Goal: Task Accomplishment & Management: Use online tool/utility

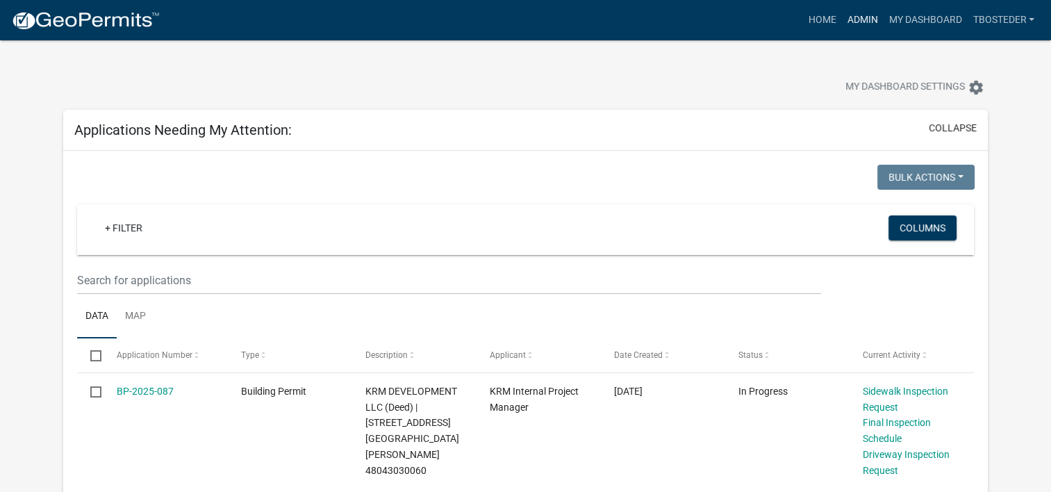
click at [860, 19] on link "Admin" at bounding box center [862, 20] width 42 height 26
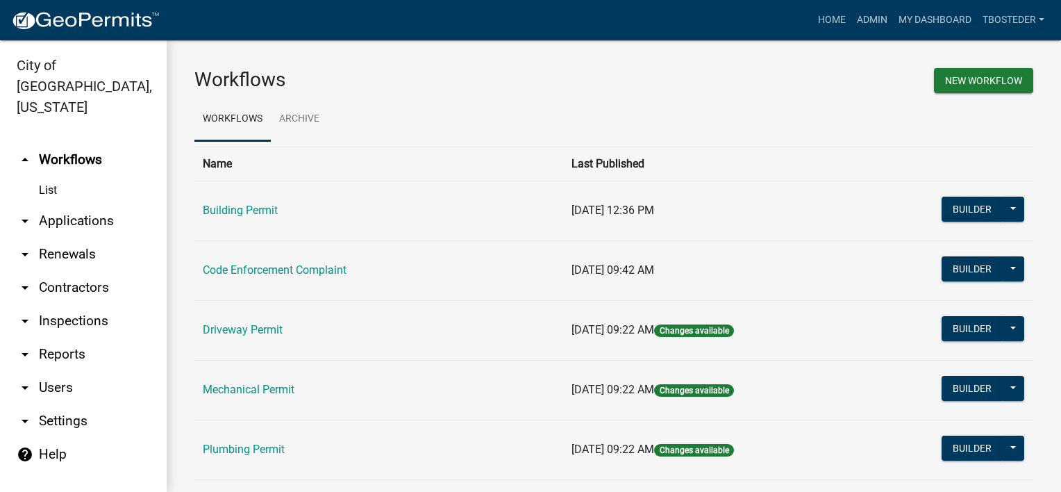
click at [86, 337] on link "arrow_drop_down Reports" at bounding box center [83, 353] width 167 height 33
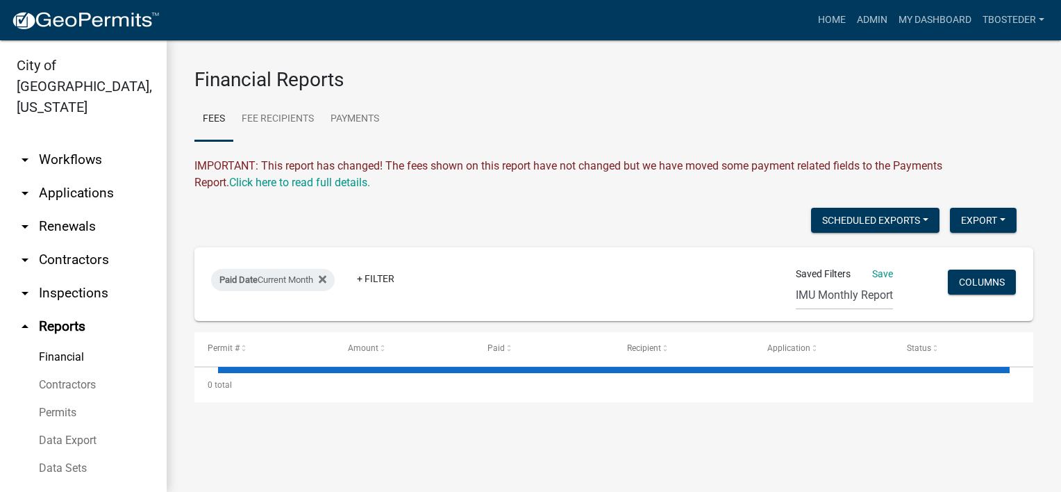
select select "2: 50"
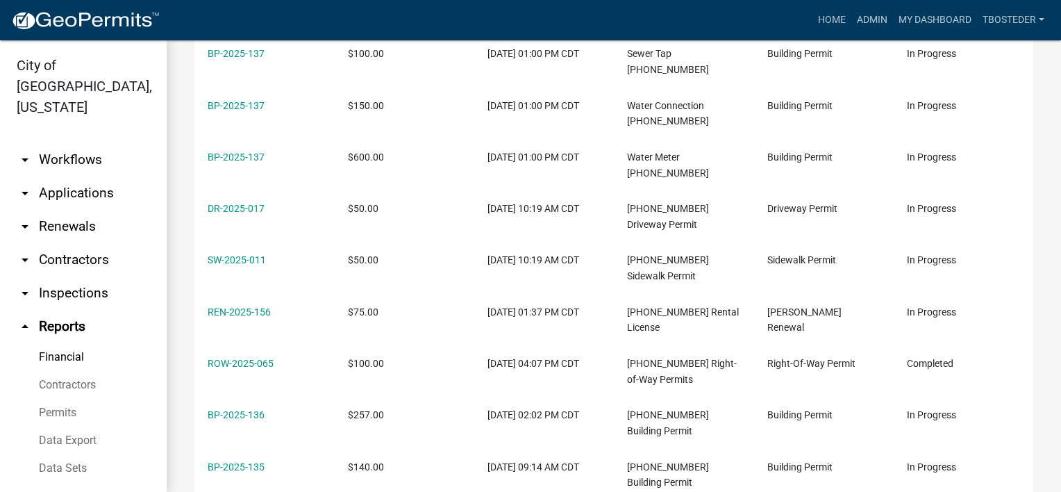
scroll to position [699, 0]
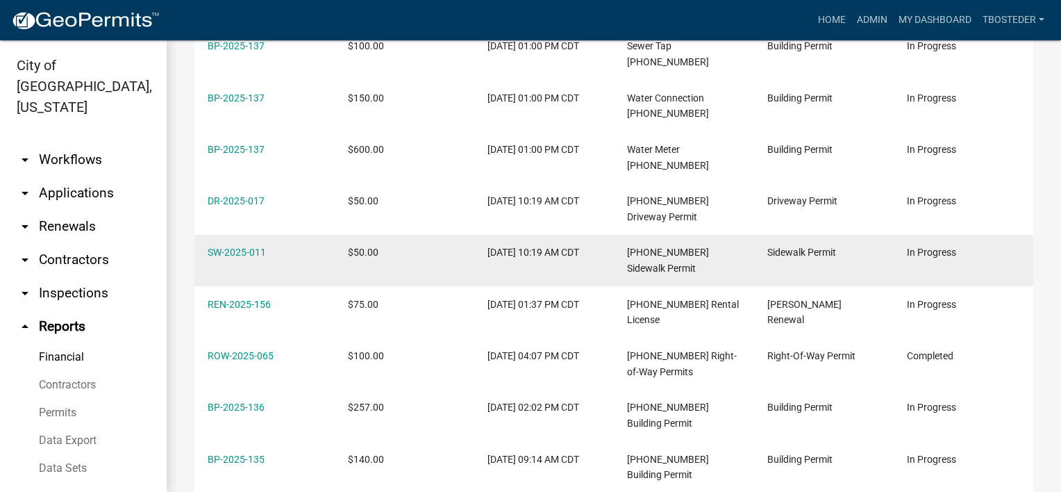
click at [253, 244] on div "SW-2025-011" at bounding box center [264, 252] width 113 height 16
click at [253, 255] on link "SW-2025-011" at bounding box center [237, 252] width 58 height 11
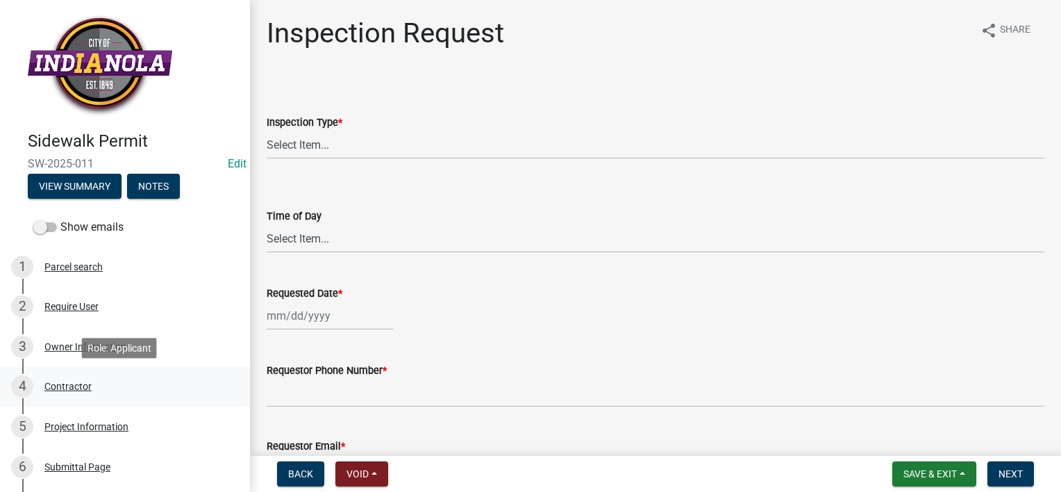
click at [100, 381] on div "4 Contractor" at bounding box center [119, 386] width 217 height 22
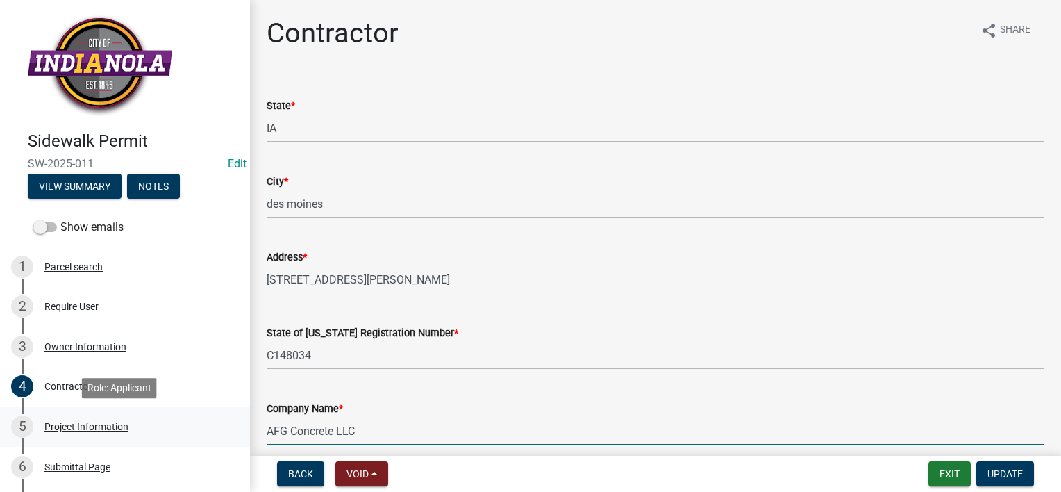
drag, startPoint x: 382, startPoint y: 437, endPoint x: 229, endPoint y: 424, distance: 153.3
click at [229, 424] on div "Sidewalk Permit SW-2025-011 Edit View Summary Notes Show emails 1 Parcel search…" at bounding box center [530, 246] width 1061 height 492
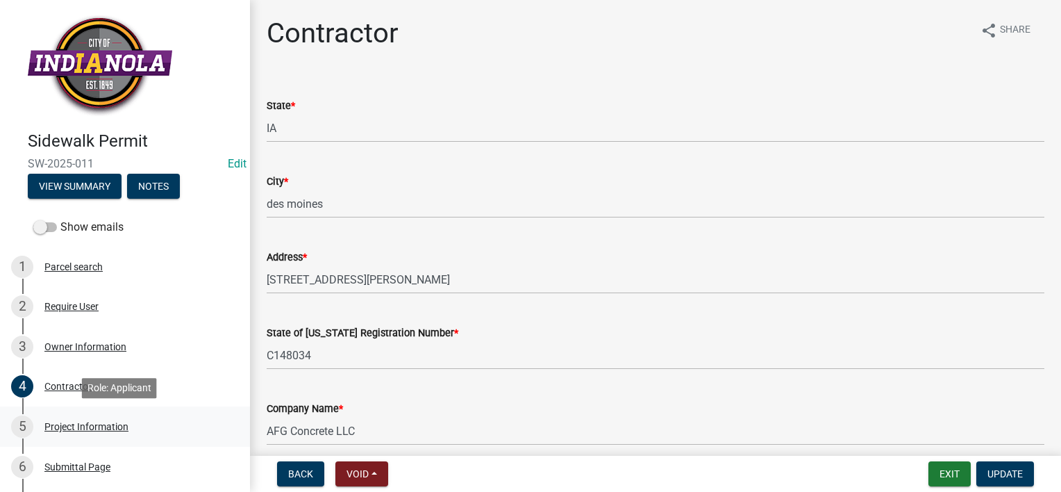
click at [231, 423] on link "5 Project Information" at bounding box center [125, 426] width 250 height 40
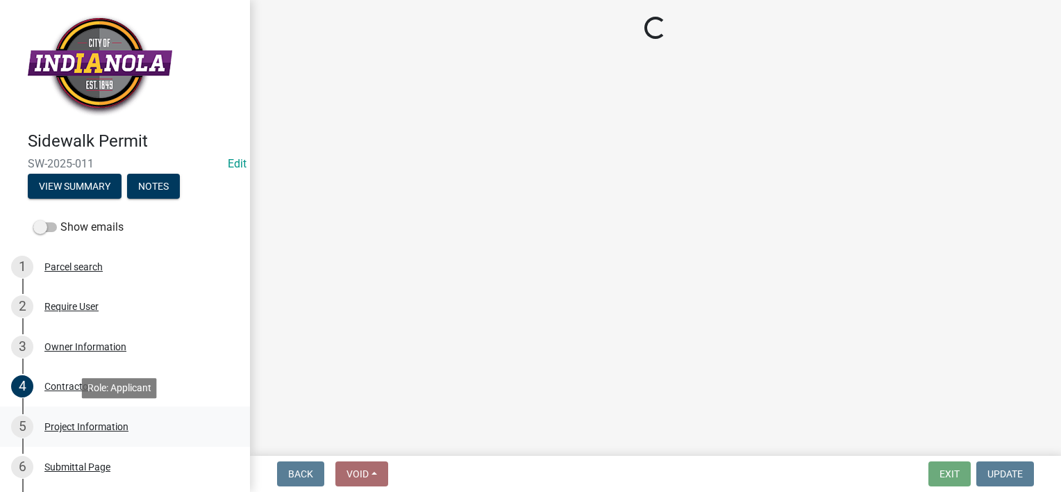
click at [231, 423] on link "5 Project Information" at bounding box center [125, 426] width 250 height 40
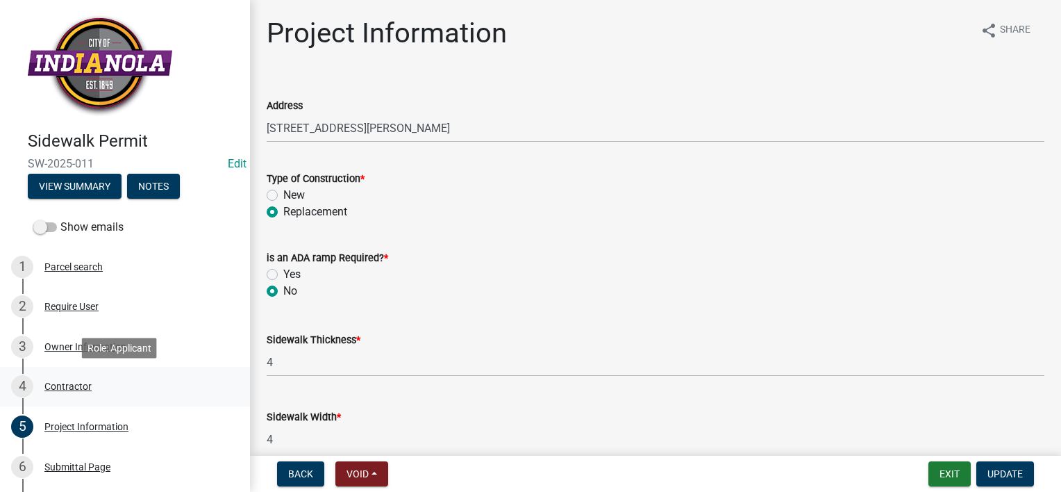
click at [69, 383] on div "Contractor" at bounding box center [67, 386] width 47 height 10
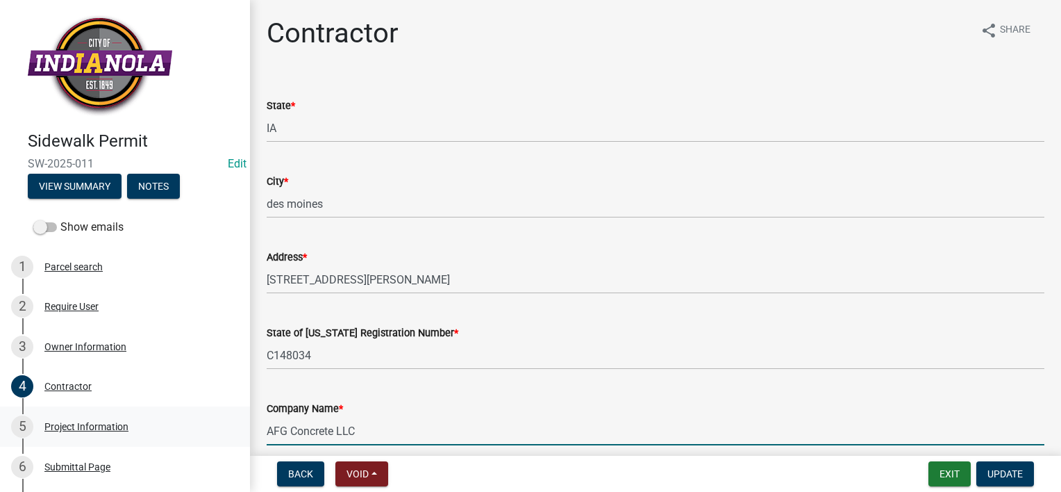
drag, startPoint x: 369, startPoint y: 424, endPoint x: 231, endPoint y: 413, distance: 138.6
click at [231, 413] on div "Sidewalk Permit SW-2025-011 Edit View Summary Notes Show emails 1 Parcel search…" at bounding box center [530, 246] width 1061 height 492
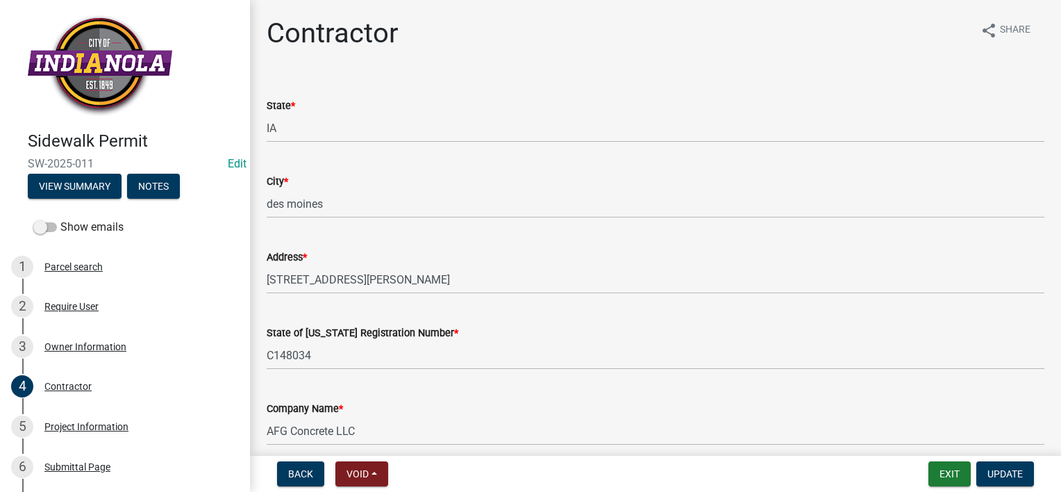
click at [110, 158] on span "SW-2025-011" at bounding box center [125, 163] width 194 height 13
drag, startPoint x: 100, startPoint y: 161, endPoint x: 29, endPoint y: 154, distance: 71.2
click at [29, 154] on div "Sidewalk Permit SW-2025-011 Edit View Summary Notes" at bounding box center [125, 161] width 228 height 82
drag, startPoint x: 30, startPoint y: 154, endPoint x: 175, endPoint y: 119, distance: 149.4
click at [175, 119] on link at bounding box center [119, 65] width 217 height 109
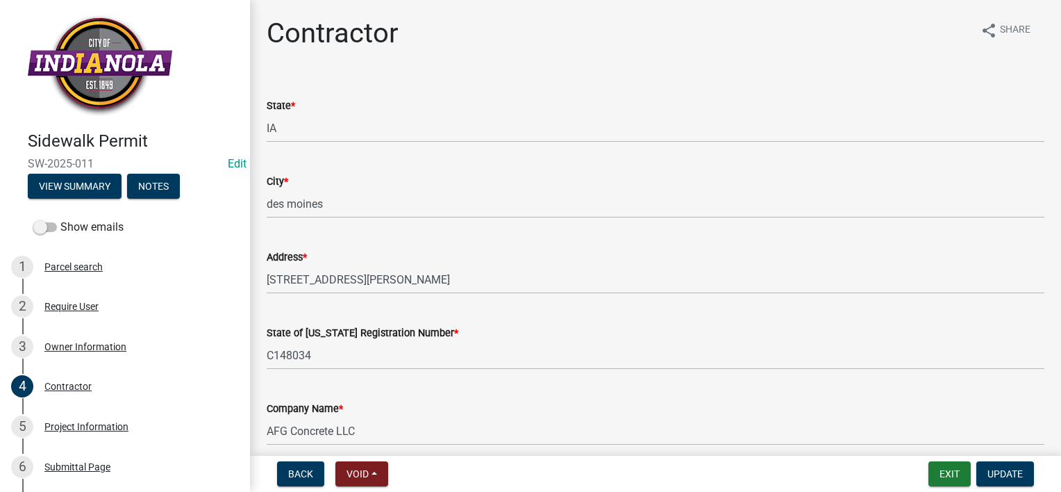
drag, startPoint x: 102, startPoint y: 162, endPoint x: 28, endPoint y: 165, distance: 73.7
click at [28, 165] on span "SW-2025-011" at bounding box center [125, 163] width 194 height 13
copy span "SW-2025-011"
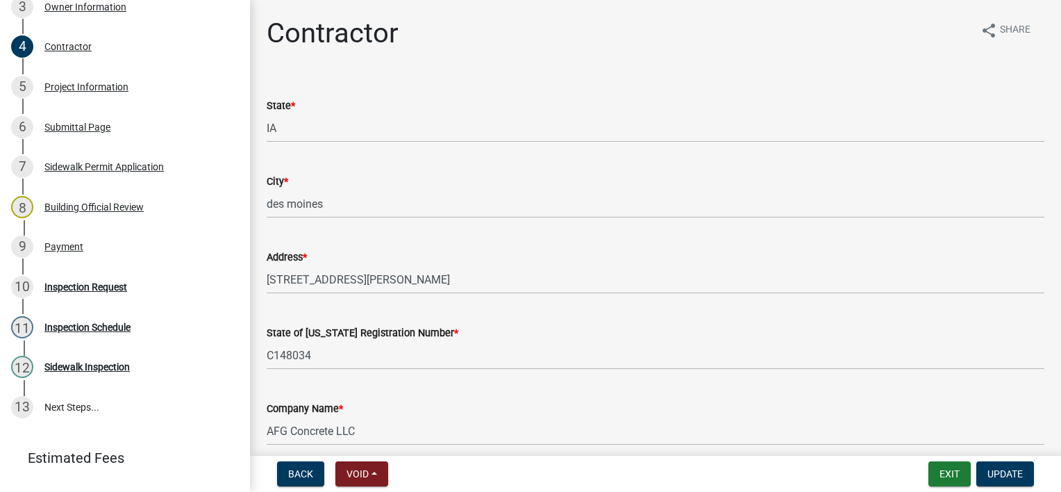
scroll to position [403, 0]
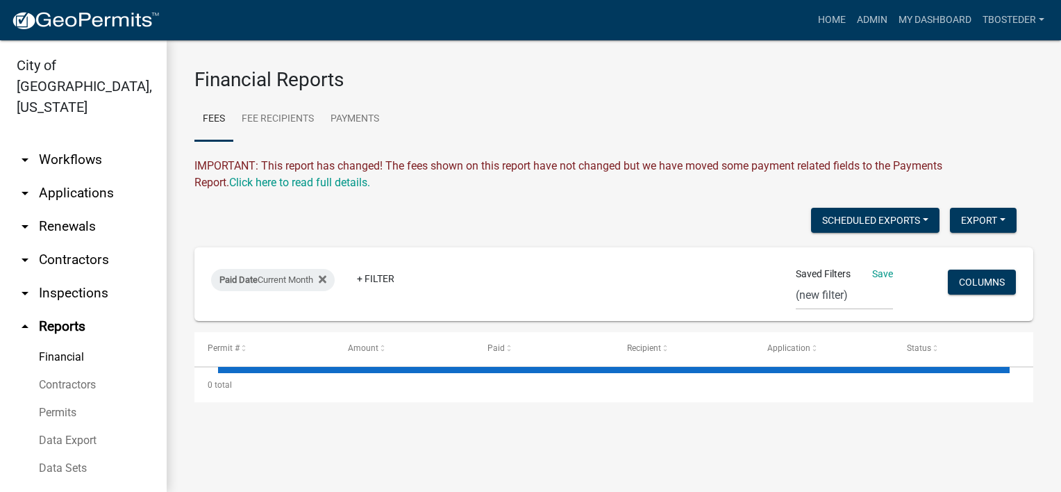
select select "2: 50"
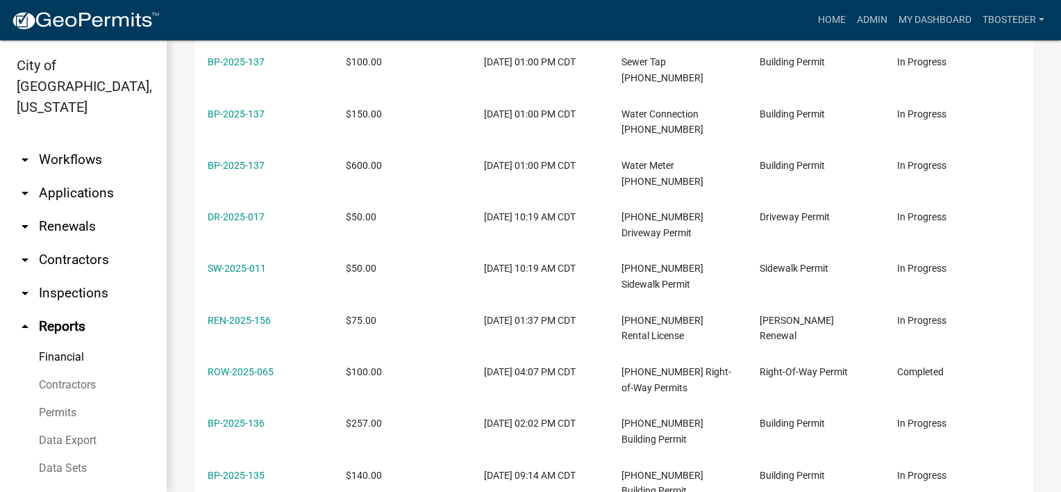
scroll to position [711, 0]
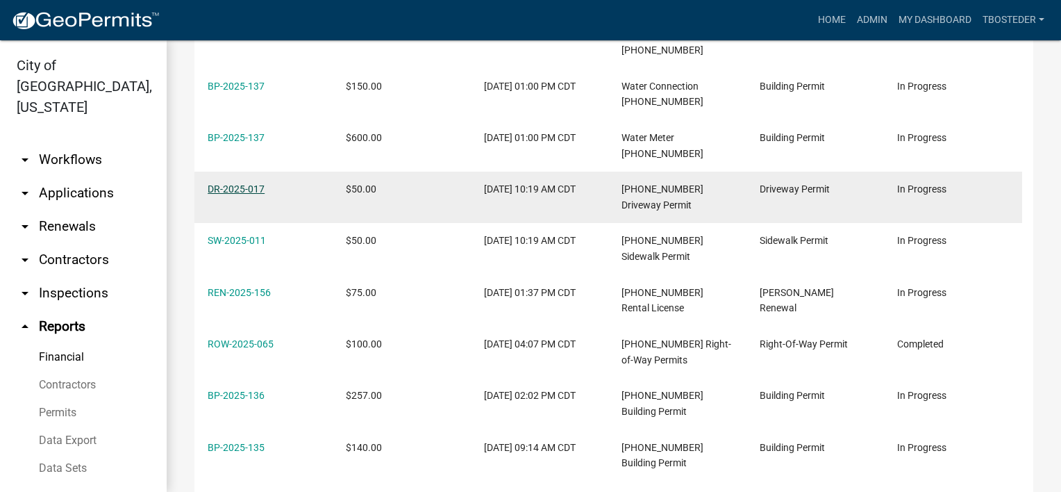
drag, startPoint x: 285, startPoint y: 185, endPoint x: 209, endPoint y: 183, distance: 75.7
click at [209, 183] on div "DR-2025-017" at bounding box center [263, 189] width 111 height 16
copy link "DR-2025-017"
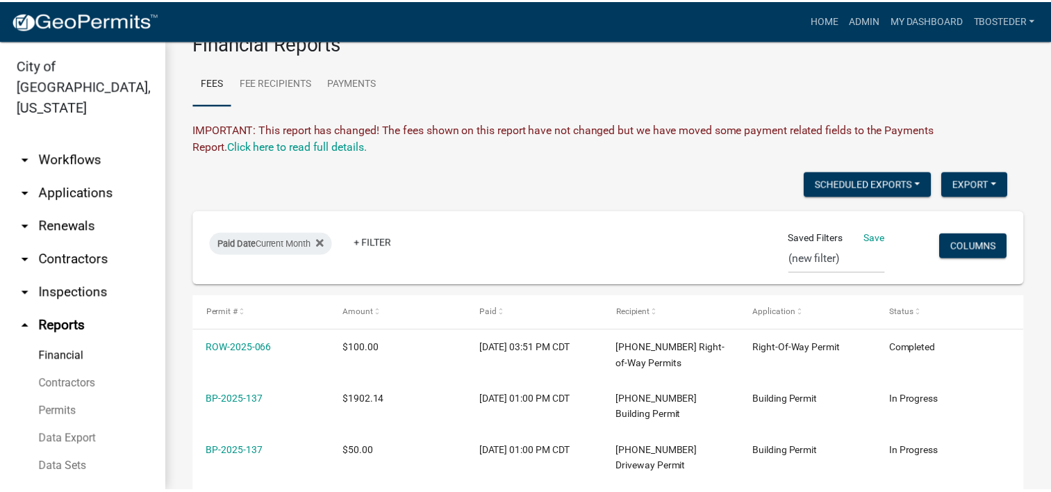
scroll to position [0, 0]
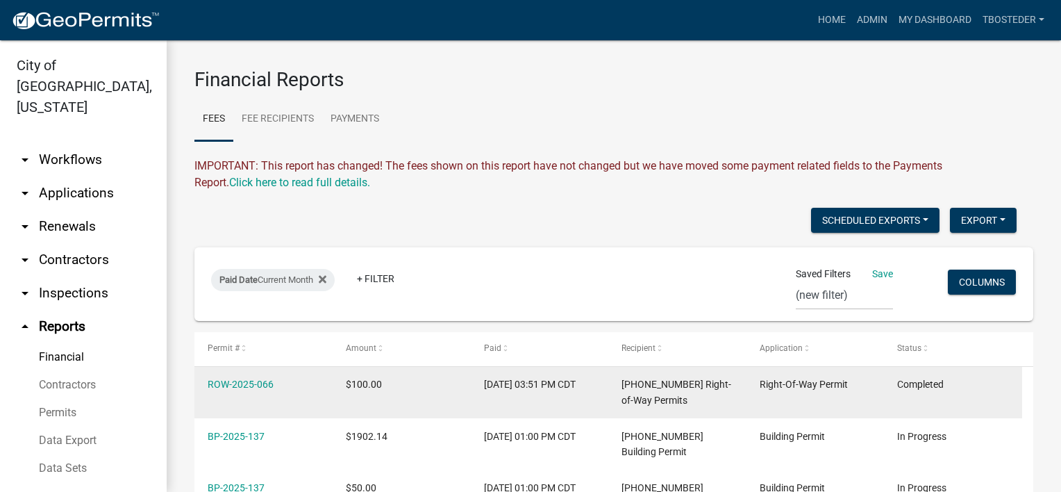
click at [262, 392] on div "ROW-2025-066" at bounding box center [263, 384] width 111 height 16
click at [261, 387] on link "ROW-2025-066" at bounding box center [241, 383] width 66 height 11
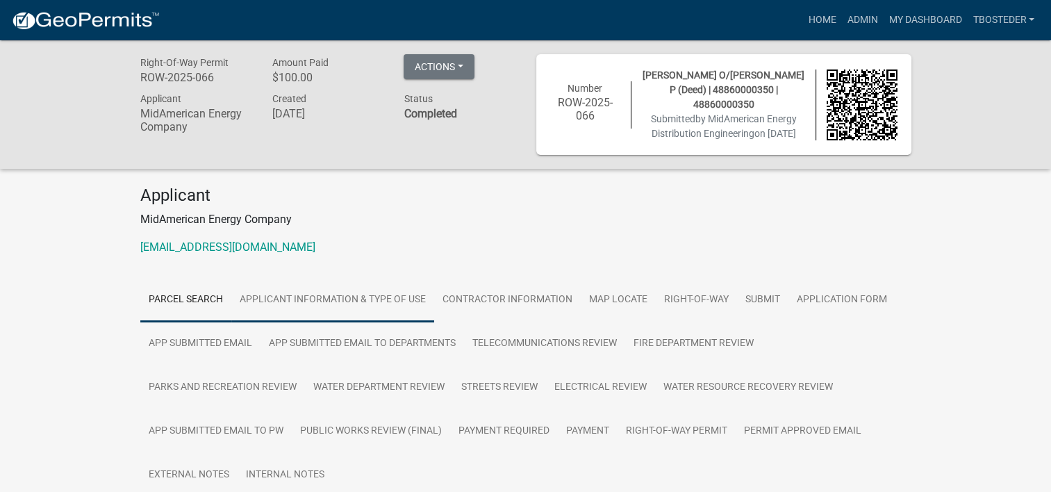
click at [332, 298] on link "Applicant Information & Type of Use" at bounding box center [332, 300] width 203 height 44
click at [541, 300] on link "Contractor Information" at bounding box center [507, 300] width 147 height 44
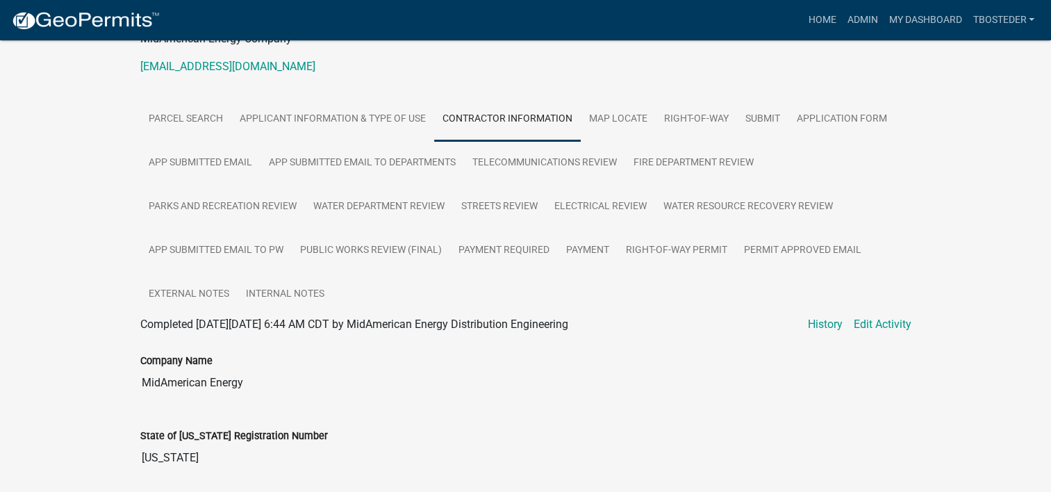
scroll to position [183, 0]
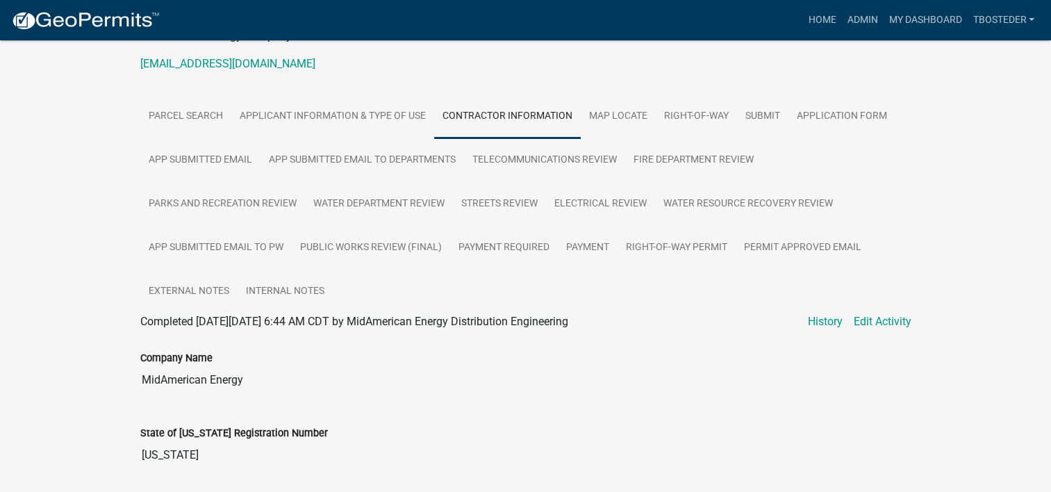
drag, startPoint x: 267, startPoint y: 376, endPoint x: 135, endPoint y: 386, distance: 131.6
click at [135, 386] on div "Company Name MidAmerican Energy" at bounding box center [526, 367] width 792 height 75
drag, startPoint x: 135, startPoint y: 386, endPoint x: 208, endPoint y: 379, distance: 72.6
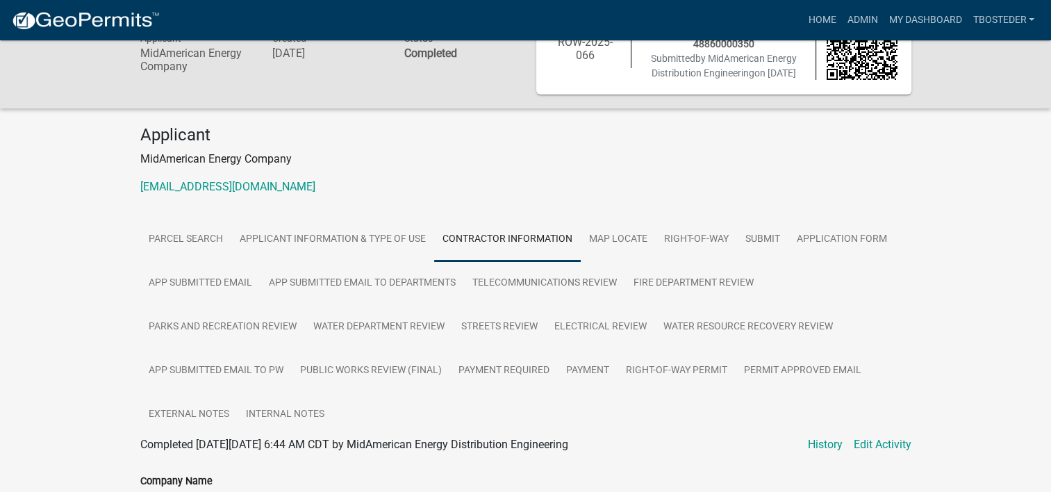
scroll to position [0, 0]
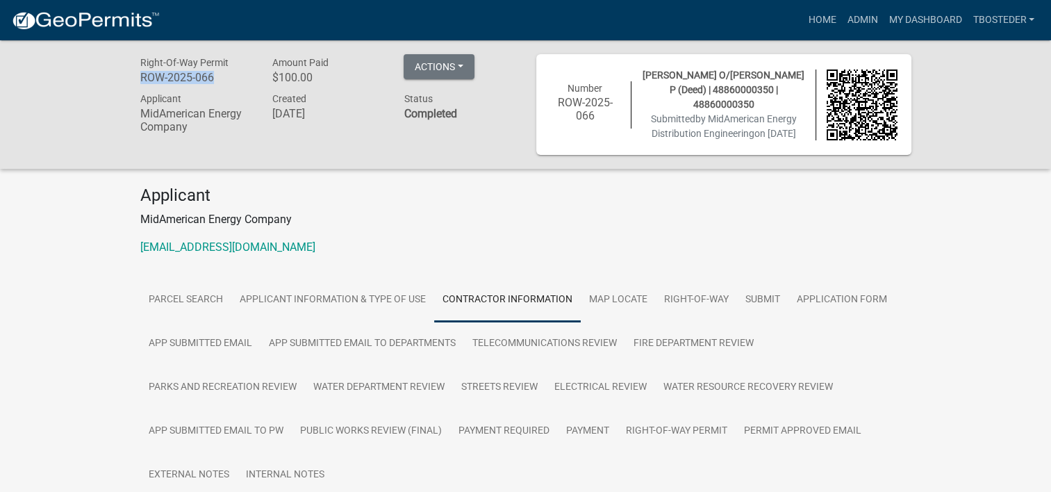
drag, startPoint x: 218, startPoint y: 81, endPoint x: 139, endPoint y: 75, distance: 79.4
click at [139, 75] on div "Right-Of-Way Permit ROW-2025-066" at bounding box center [196, 71] width 132 height 35
copy h6 "ROW-2025-066"
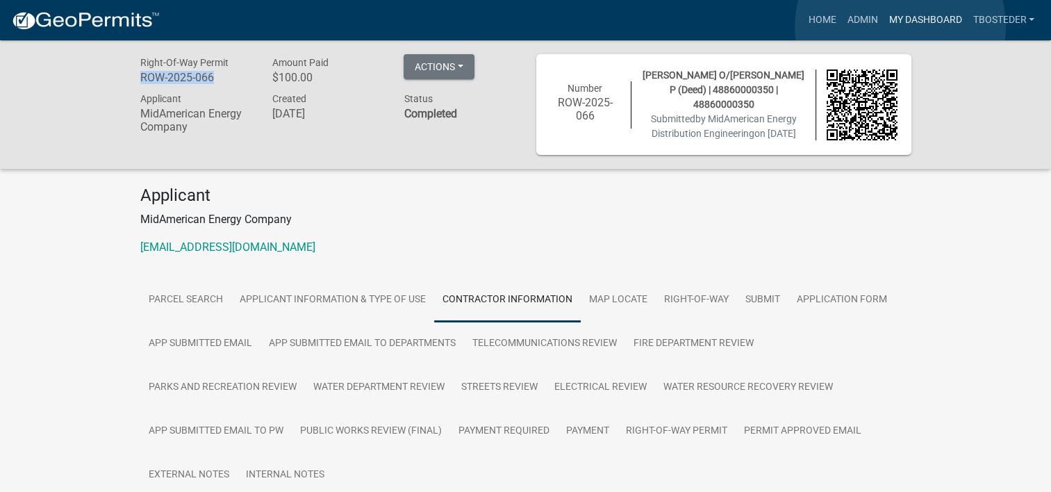
click at [900, 26] on link "My Dashboard" at bounding box center [925, 20] width 84 height 26
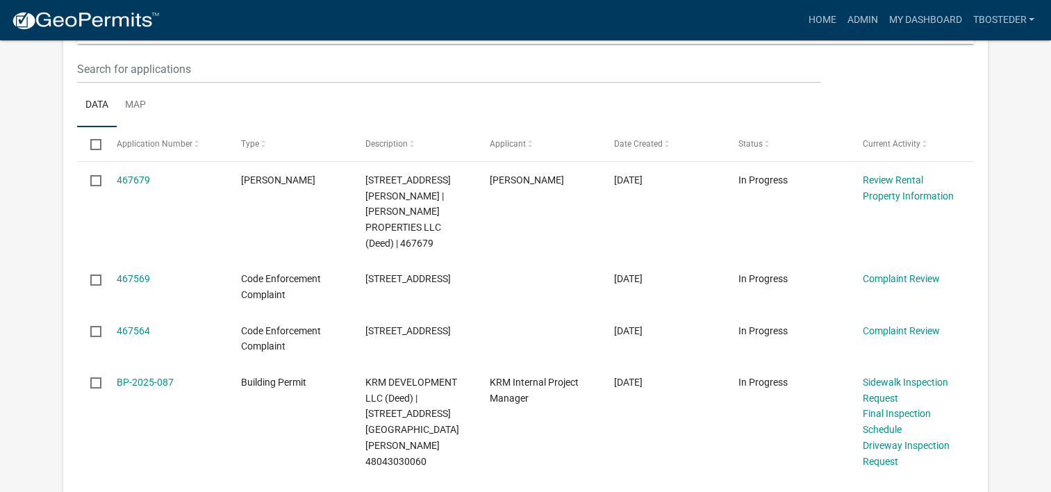
scroll to position [181, 0]
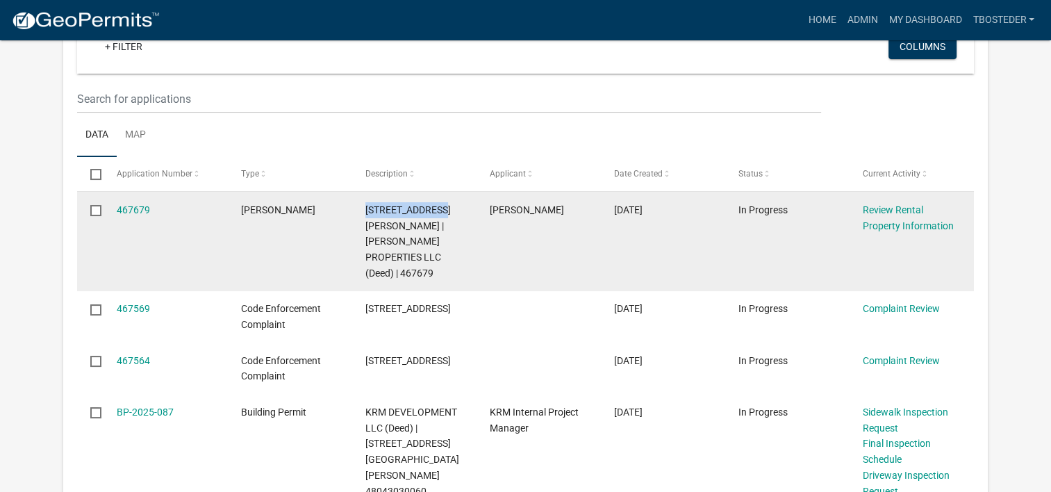
drag, startPoint x: 364, startPoint y: 210, endPoint x: 442, endPoint y: 216, distance: 78.7
click at [442, 216] on datatable-body-cell "[STREET_ADDRESS][PERSON_NAME] | [PERSON_NAME] PROPERTIES LLC (Deed) | 467679" at bounding box center [414, 241] width 124 height 99
drag, startPoint x: 442, startPoint y: 216, endPoint x: 431, endPoint y: 208, distance: 13.5
copy span "[STREET_ADDRESS][PERSON_NAME]"
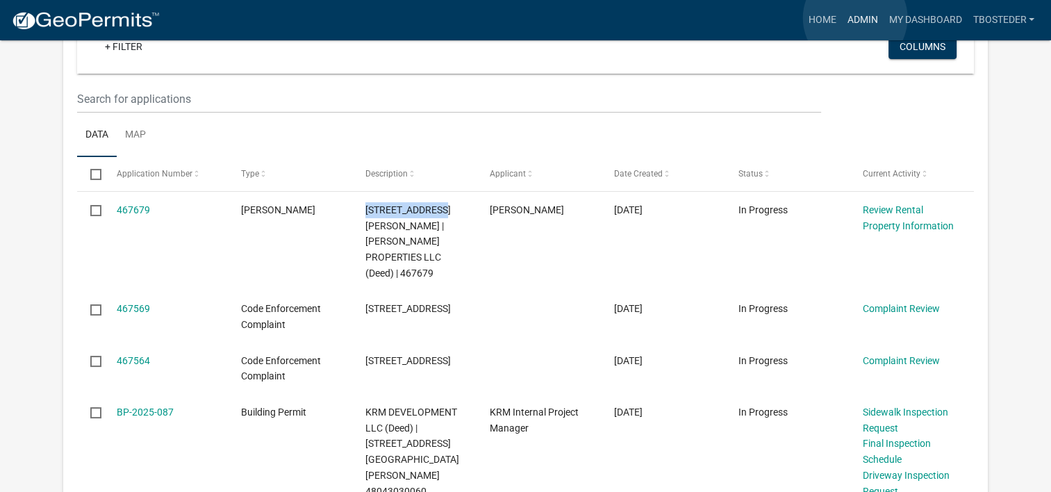
click at [855, 19] on link "Admin" at bounding box center [862, 20] width 42 height 26
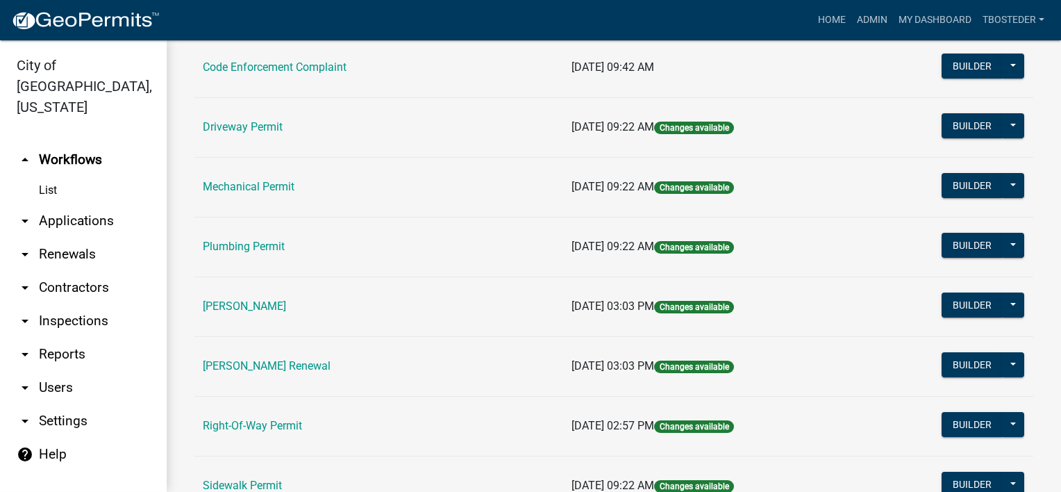
scroll to position [204, 0]
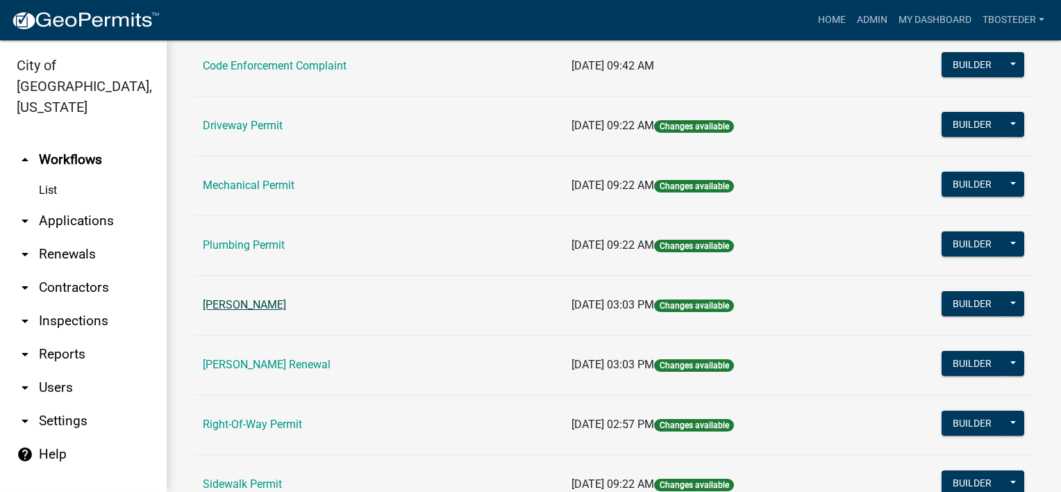
click at [285, 302] on link "[PERSON_NAME]" at bounding box center [244, 304] width 83 height 13
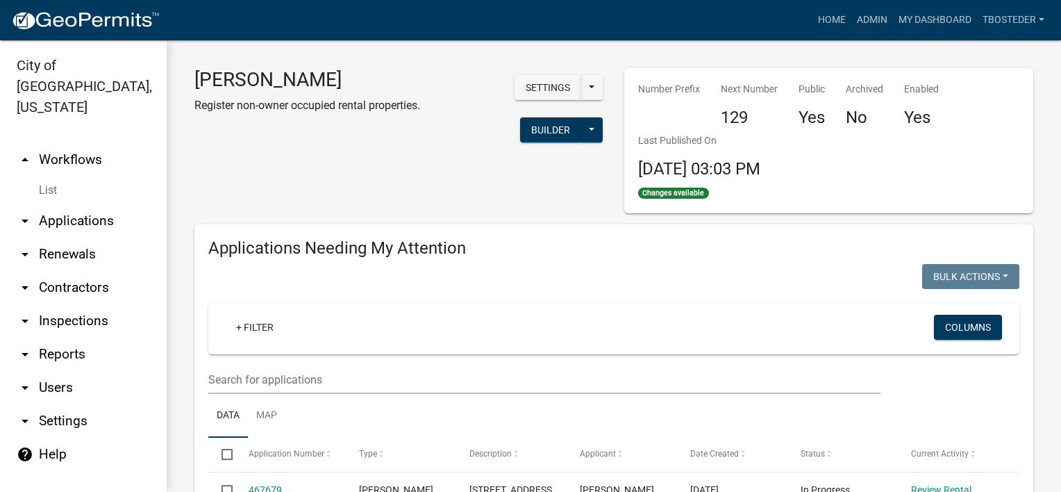
select select "1: 25"
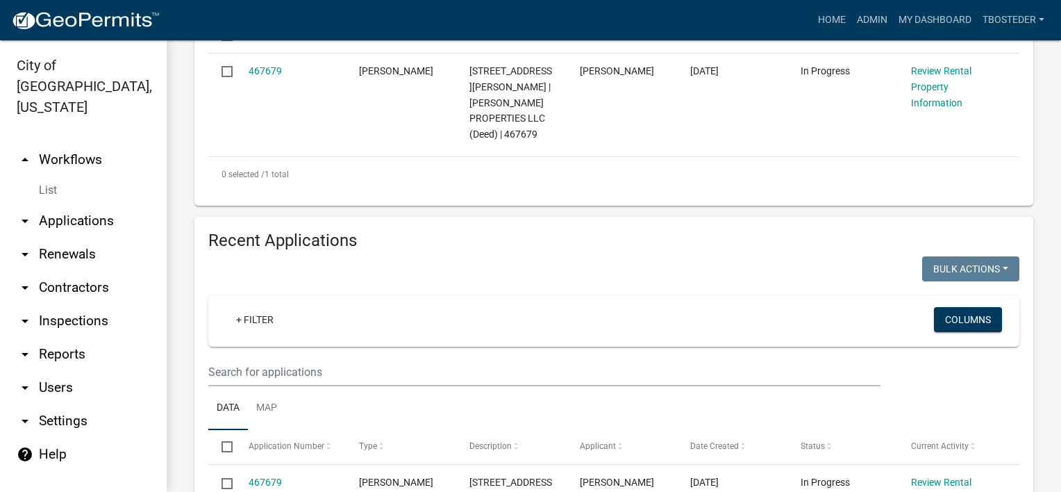
scroll to position [599, 0]
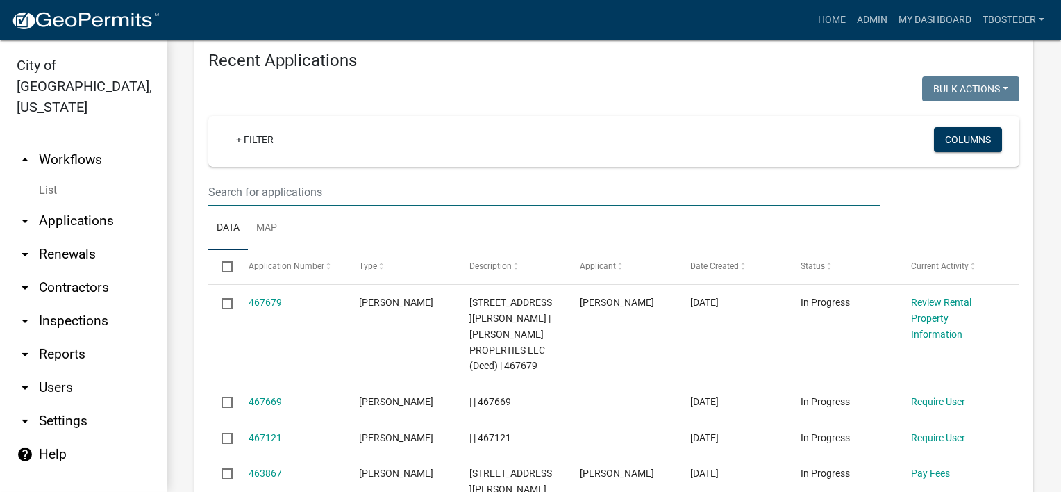
click at [506, 178] on input "text" at bounding box center [544, 192] width 672 height 28
paste input "[STREET_ADDRESS][PERSON_NAME]"
click at [506, 178] on input "[STREET_ADDRESS][PERSON_NAME]" at bounding box center [544, 192] width 672 height 28
type input "[STREET_ADDRESS][PERSON_NAME]"
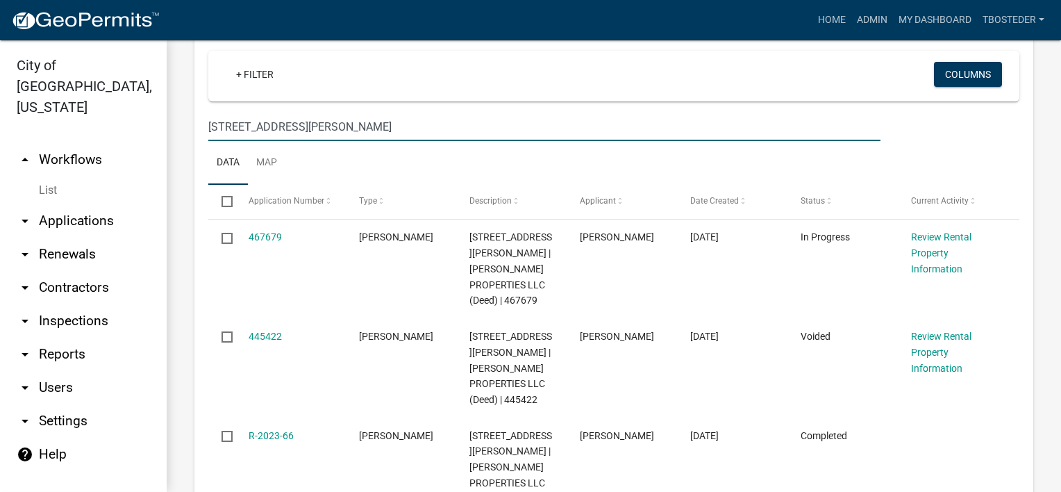
scroll to position [670, 0]
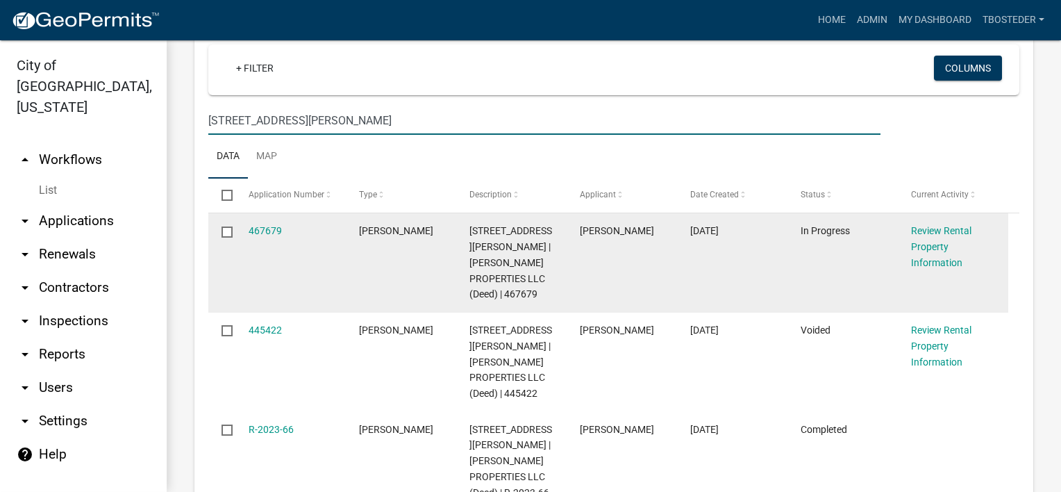
click at [231, 226] on input "checkbox" at bounding box center [226, 230] width 9 height 9
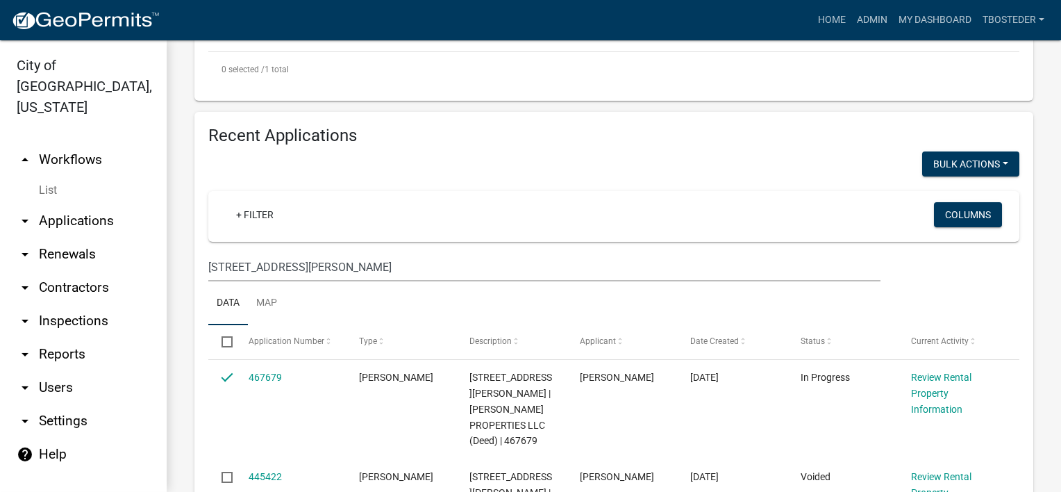
scroll to position [465, 0]
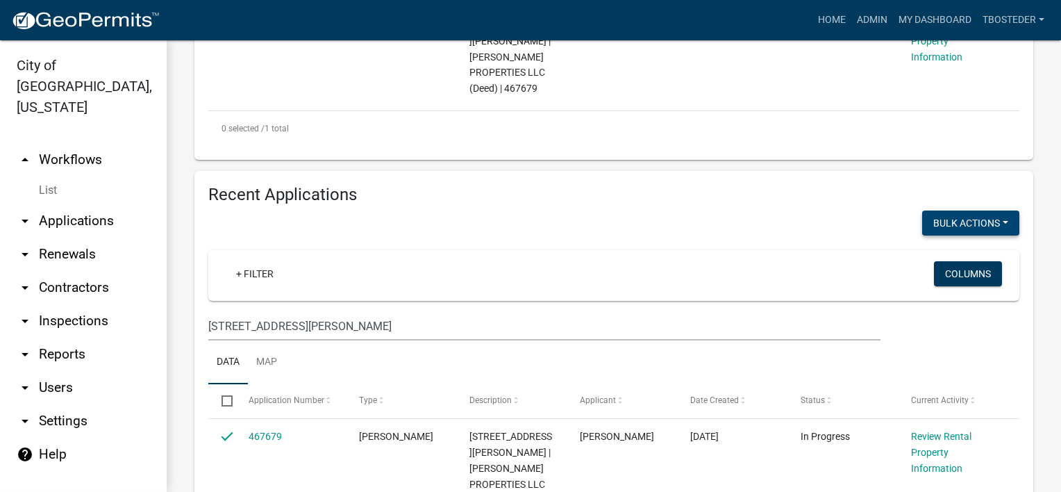
click at [942, 242] on button "Void" at bounding box center [963, 258] width 111 height 33
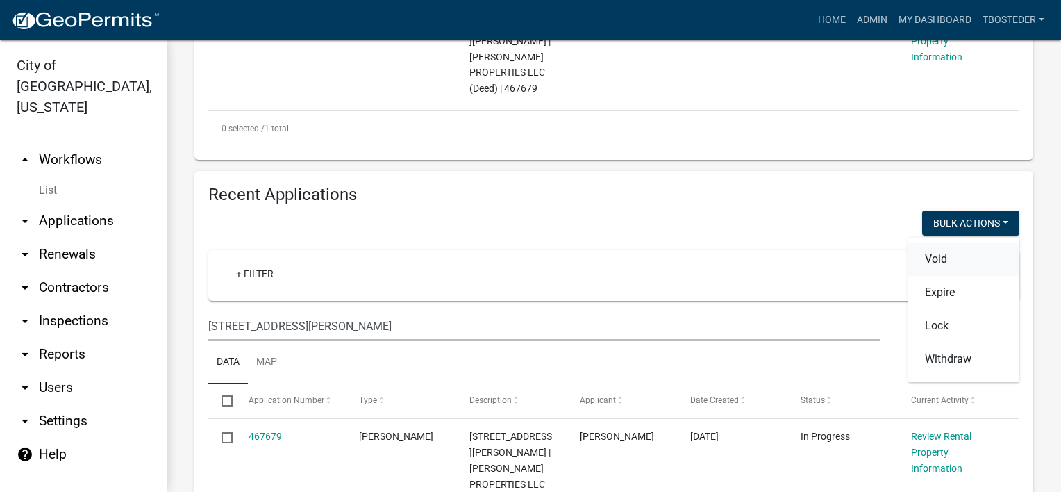
checkbox input "false"
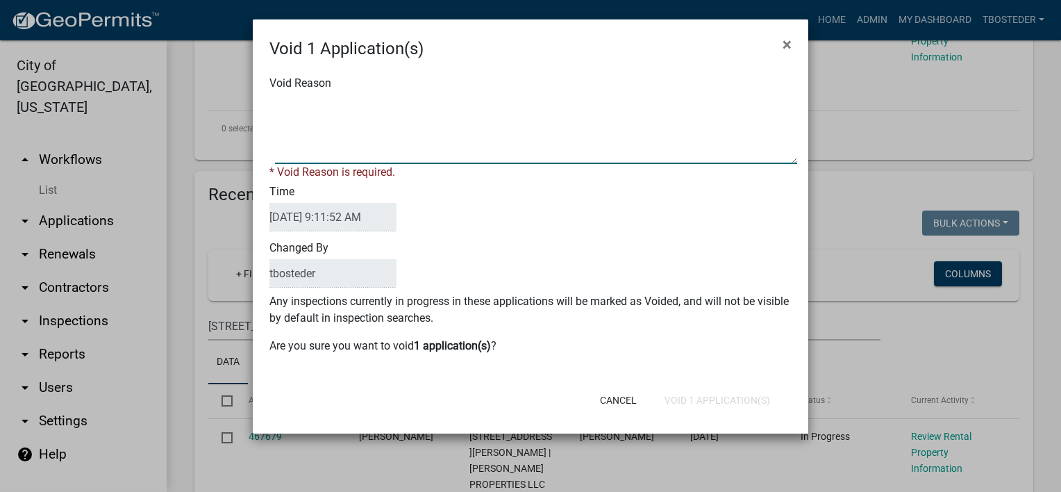
click at [485, 142] on textarea "Void Reason" at bounding box center [536, 128] width 522 height 69
type textarea "Needs to be completed under renewal registration"
click at [711, 392] on button "Void 1 Application(s)" at bounding box center [717, 399] width 128 height 25
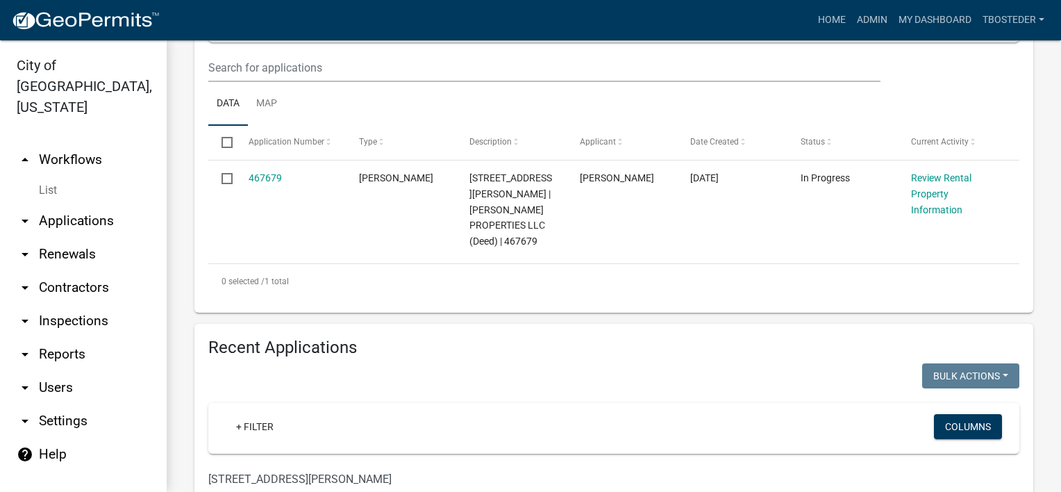
scroll to position [281, 0]
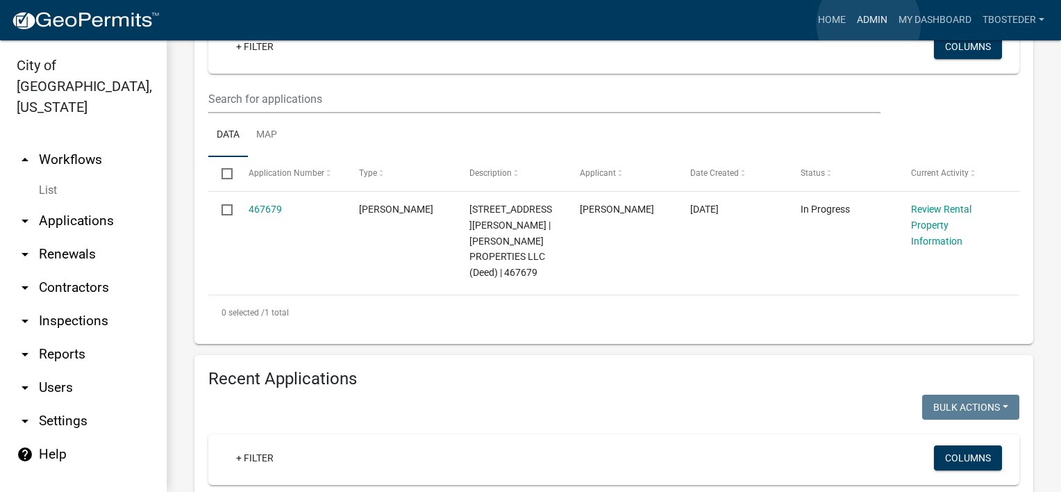
click at [869, 24] on link "Admin" at bounding box center [872, 20] width 42 height 26
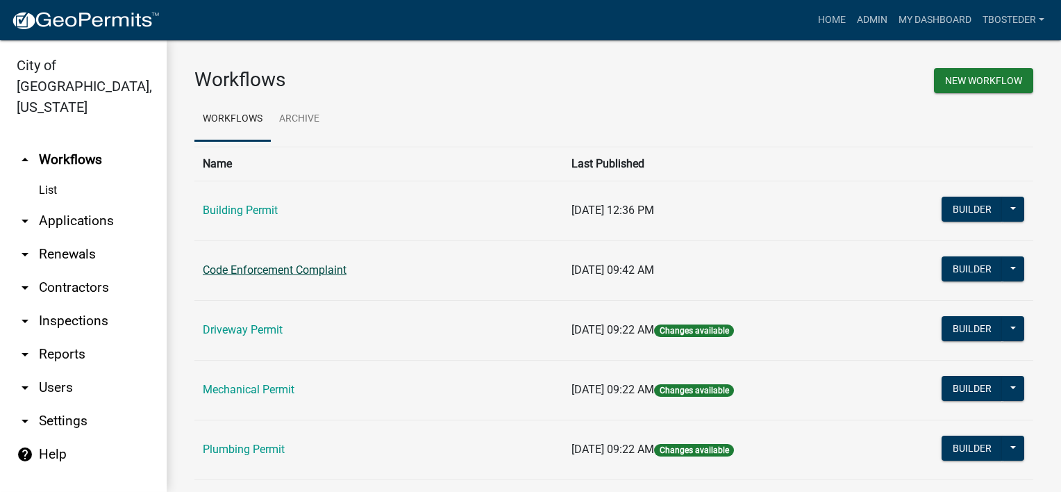
click at [331, 272] on link "Code Enforcement Complaint" at bounding box center [275, 269] width 144 height 13
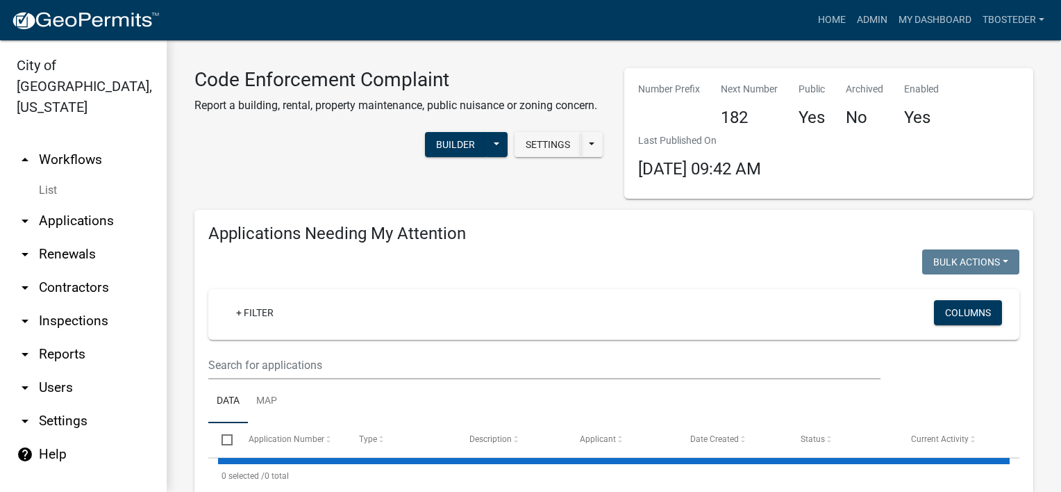
select select "1: 25"
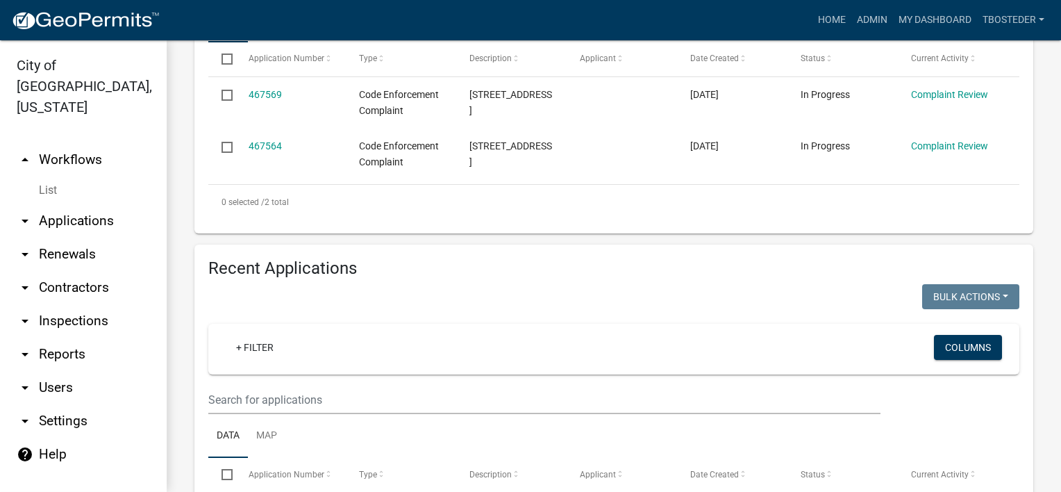
scroll to position [350, 0]
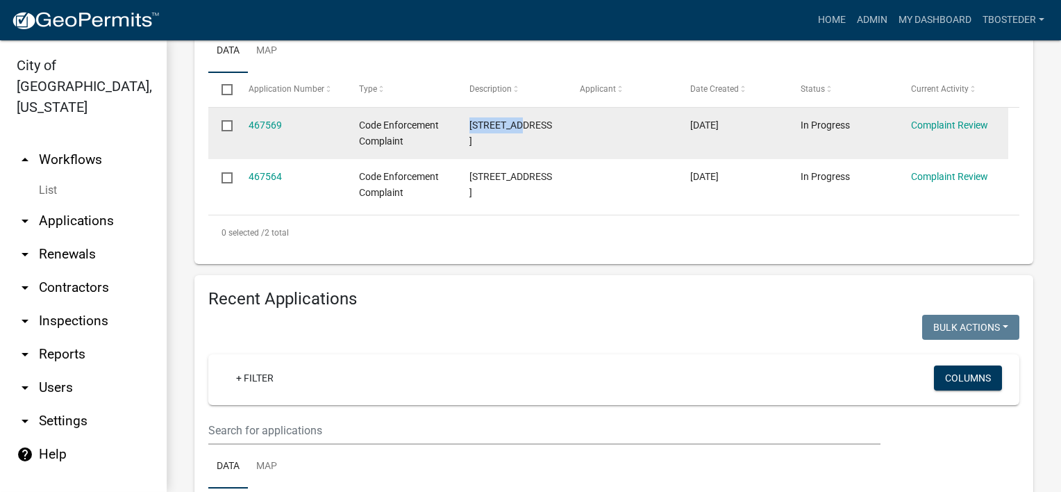
drag, startPoint x: 468, startPoint y: 125, endPoint x: 528, endPoint y: 125, distance: 59.7
click at [528, 125] on datatable-body-cell "[STREET_ADDRESS]" at bounding box center [511, 133] width 110 height 51
drag, startPoint x: 528, startPoint y: 125, endPoint x: 508, endPoint y: 124, distance: 19.5
copy span "[STREET_ADDRESS]"
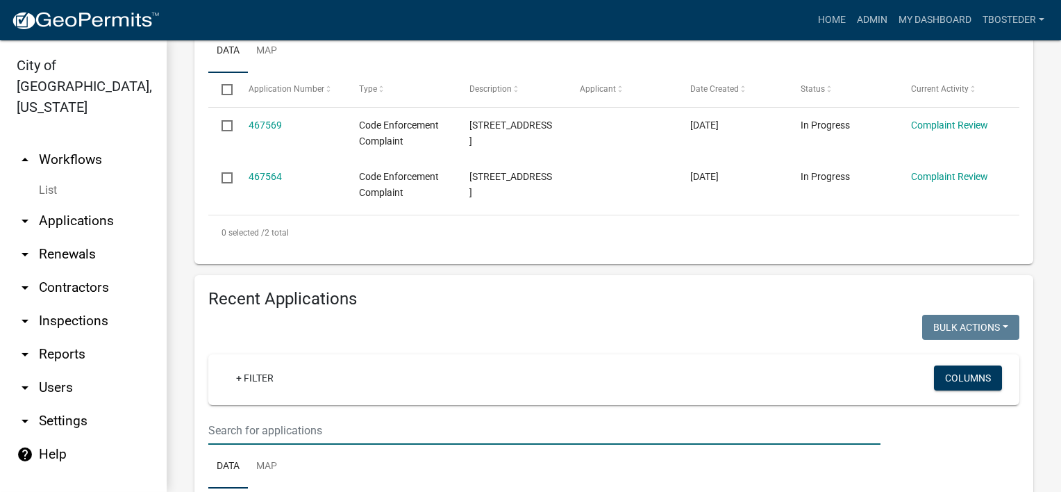
click at [270, 29] on input "text" at bounding box center [544, 15] width 672 height 28
paste input "[STREET_ADDRESS]"
type input "[STREET_ADDRESS]"
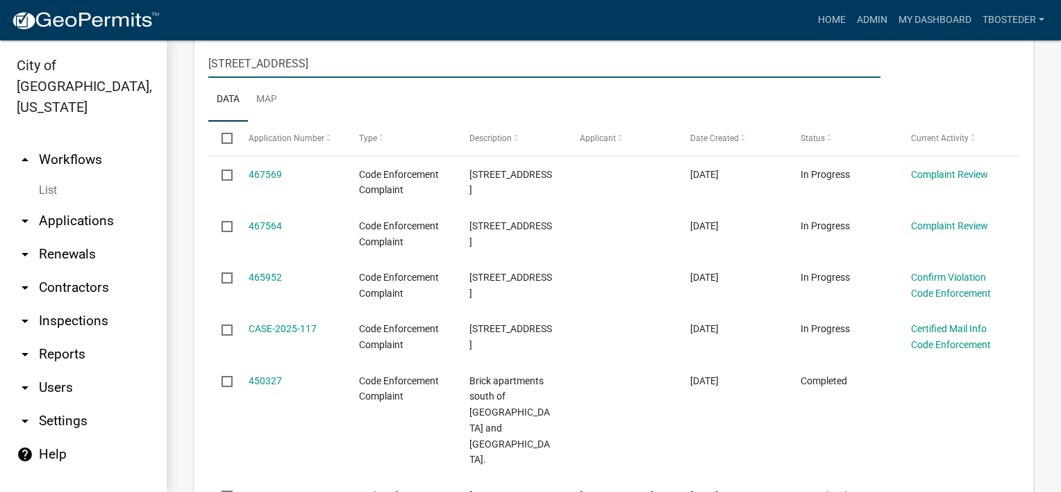
scroll to position [719, 0]
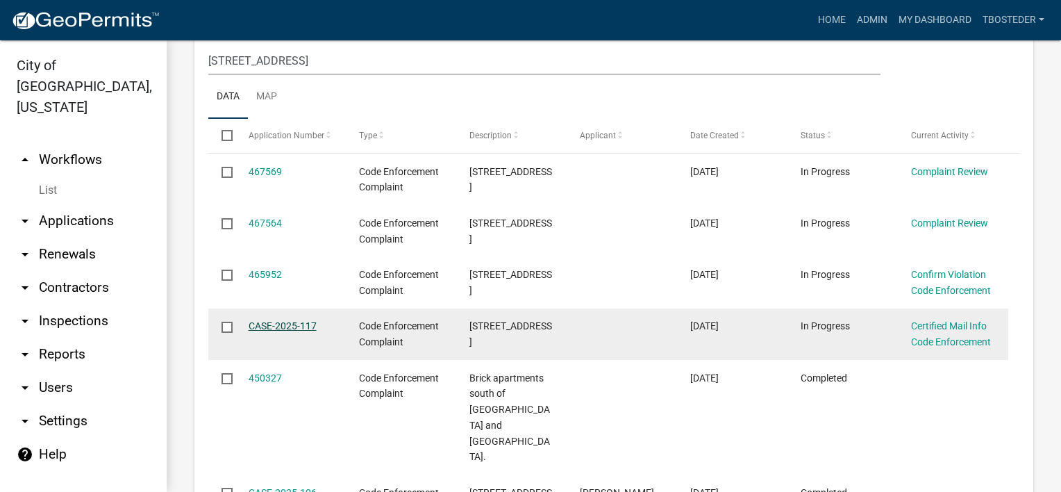
click at [288, 326] on link "CASE-2025-117" at bounding box center [283, 325] width 68 height 11
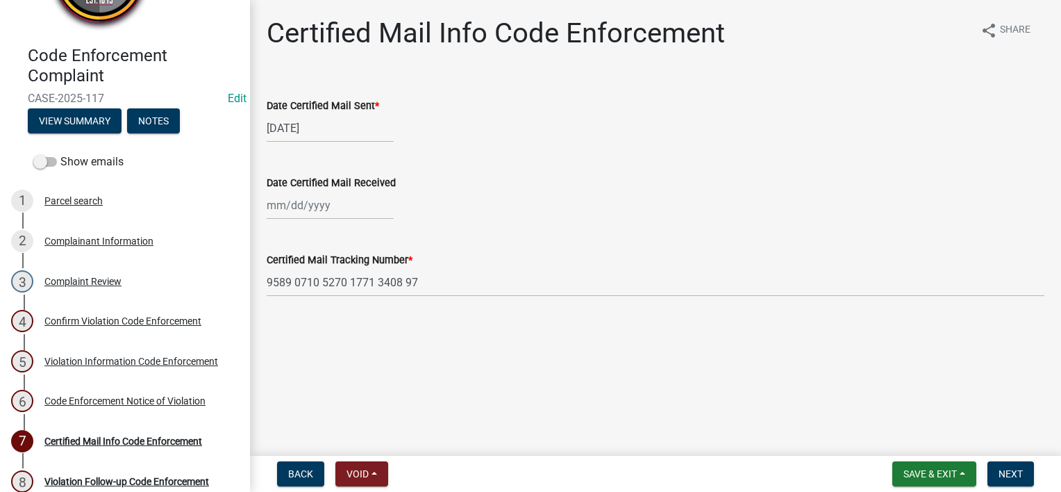
scroll to position [87, 0]
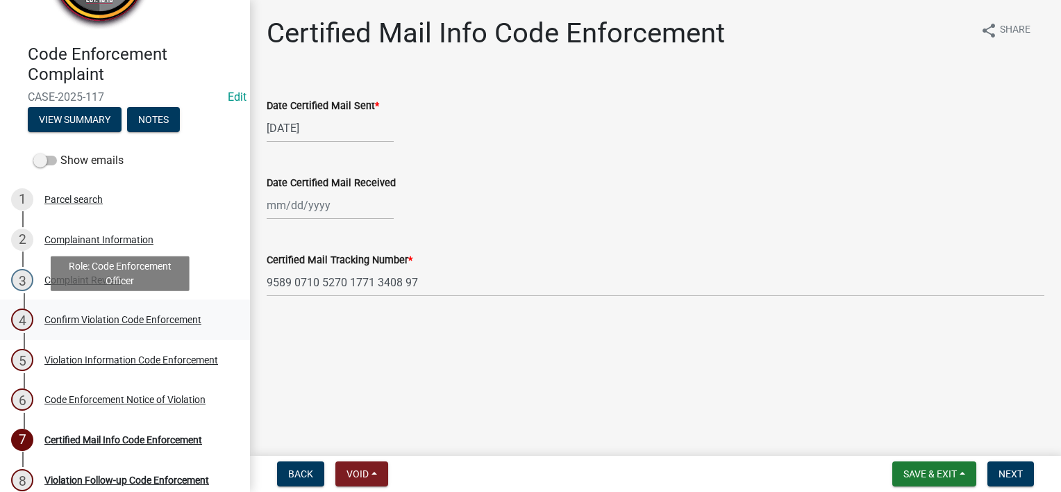
click at [192, 328] on div "4 Confirm Violation Code Enforcement" at bounding box center [119, 319] width 217 height 22
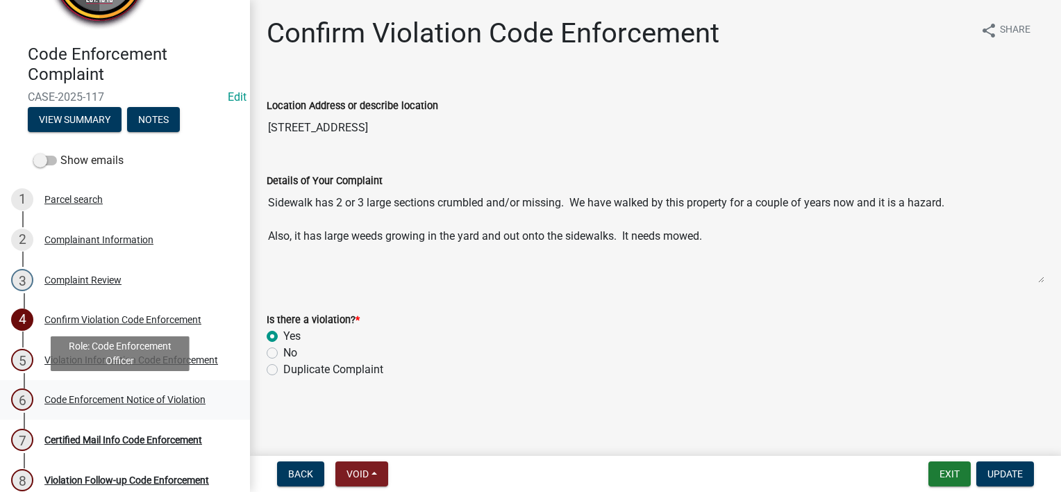
click at [209, 397] on div "6 Code Enforcement Notice of Violation" at bounding box center [119, 399] width 217 height 22
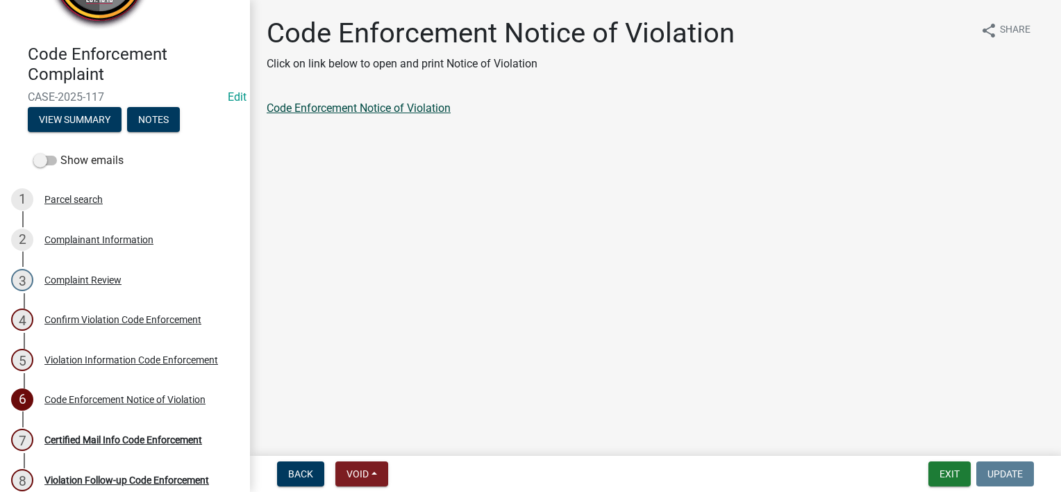
click at [434, 106] on link "Code Enforcement Notice of Violation" at bounding box center [359, 107] width 184 height 13
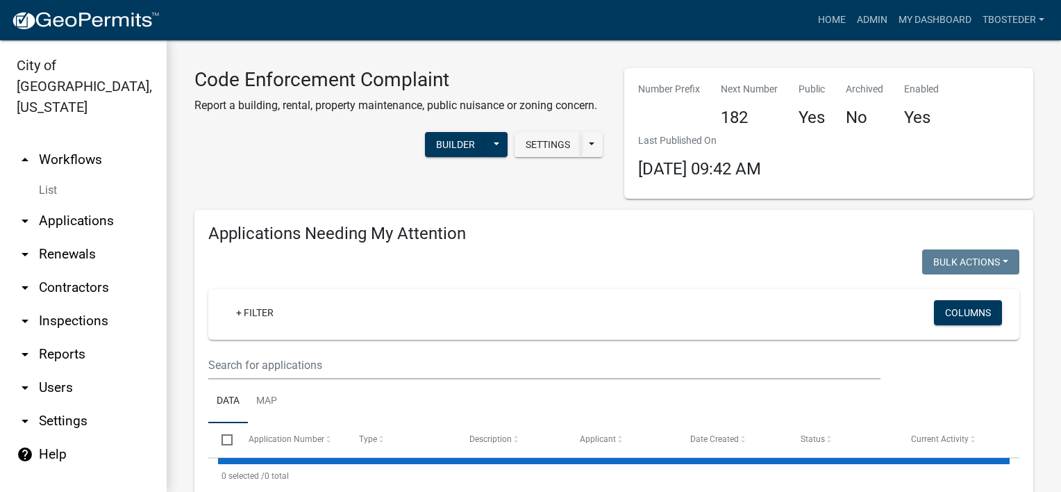
select select "1: 25"
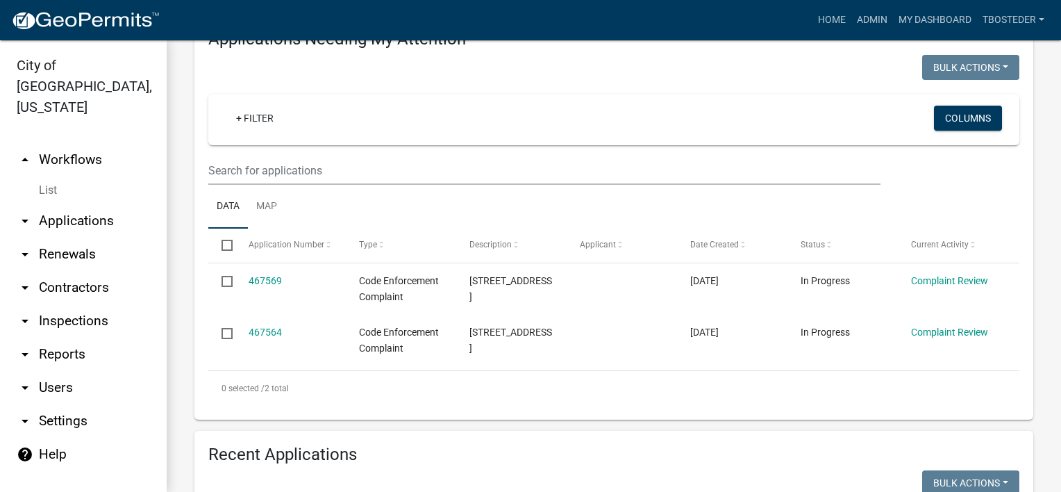
scroll to position [201, 0]
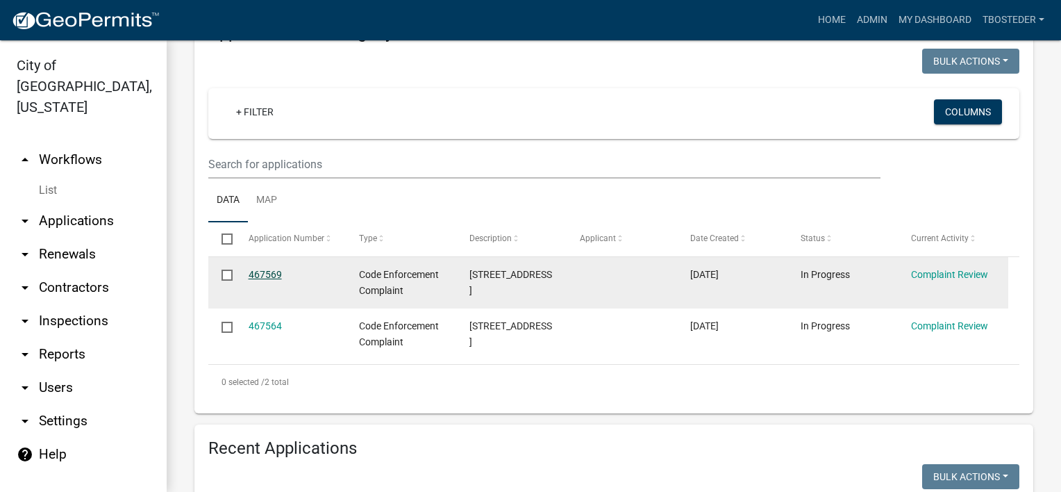
click at [276, 271] on link "467569" at bounding box center [265, 274] width 33 height 11
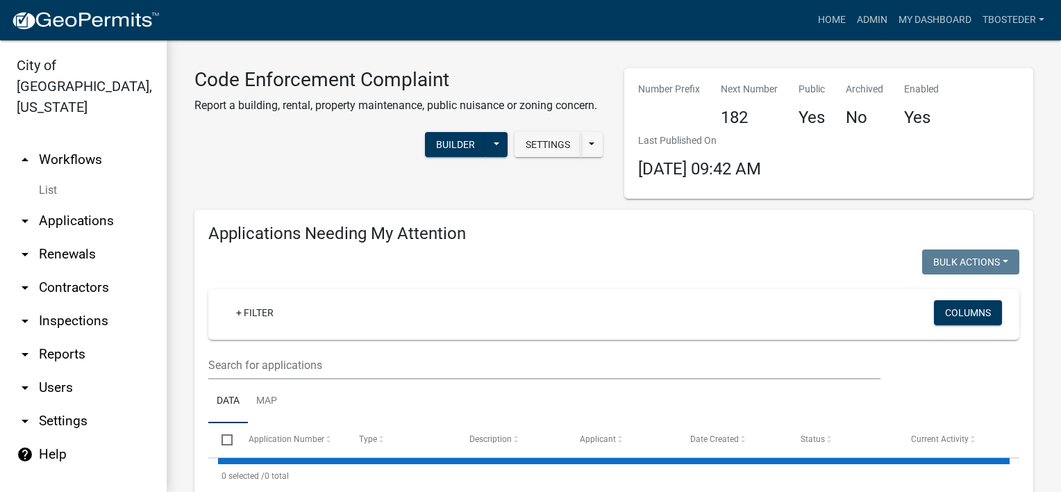
select select "1: 25"
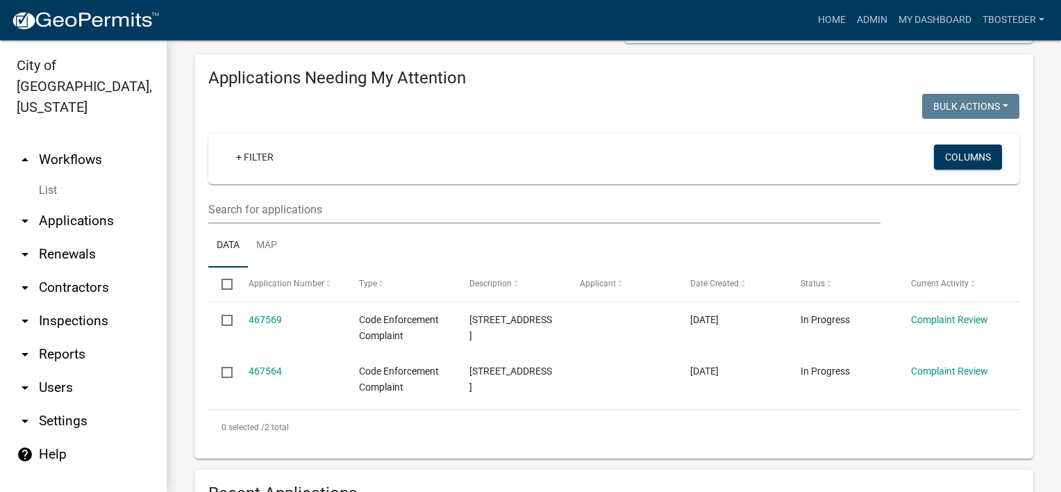
scroll to position [219, 0]
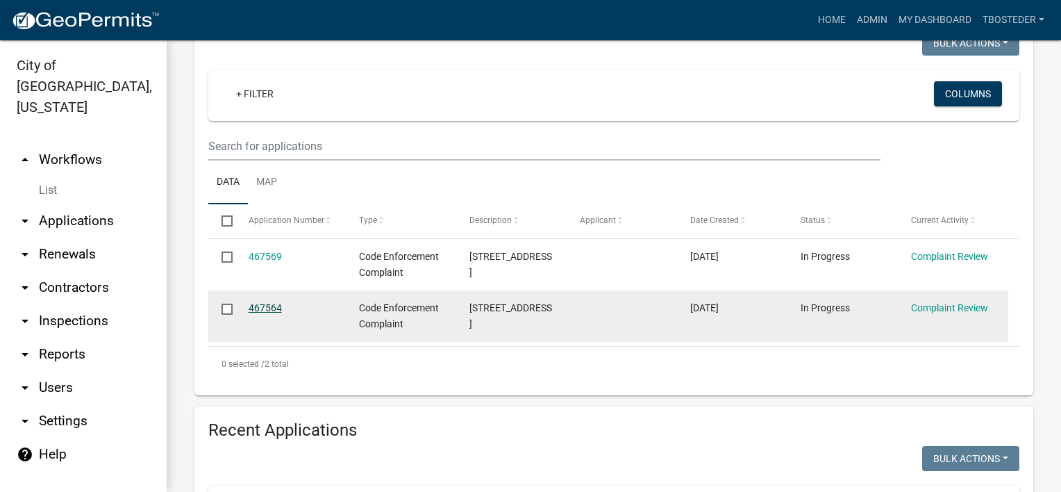
click at [265, 304] on link "467564" at bounding box center [265, 307] width 33 height 11
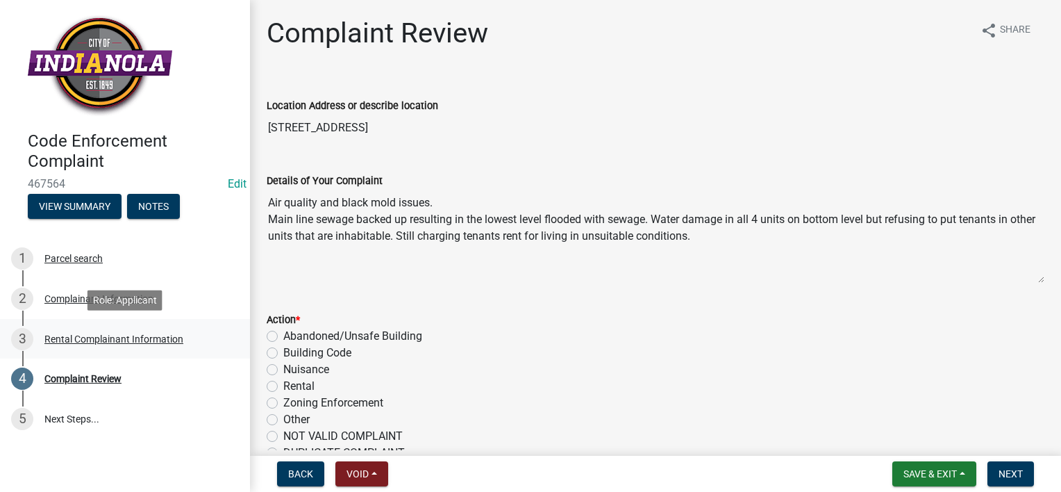
click at [162, 331] on div "3 Rental Complainant Information" at bounding box center [119, 339] width 217 height 22
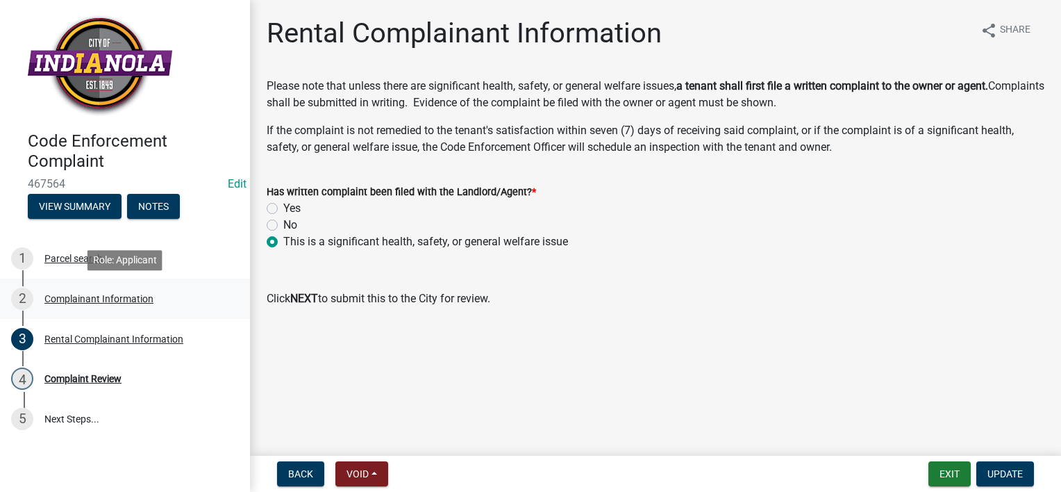
click at [143, 300] on div "Complainant Information" at bounding box center [98, 299] width 109 height 10
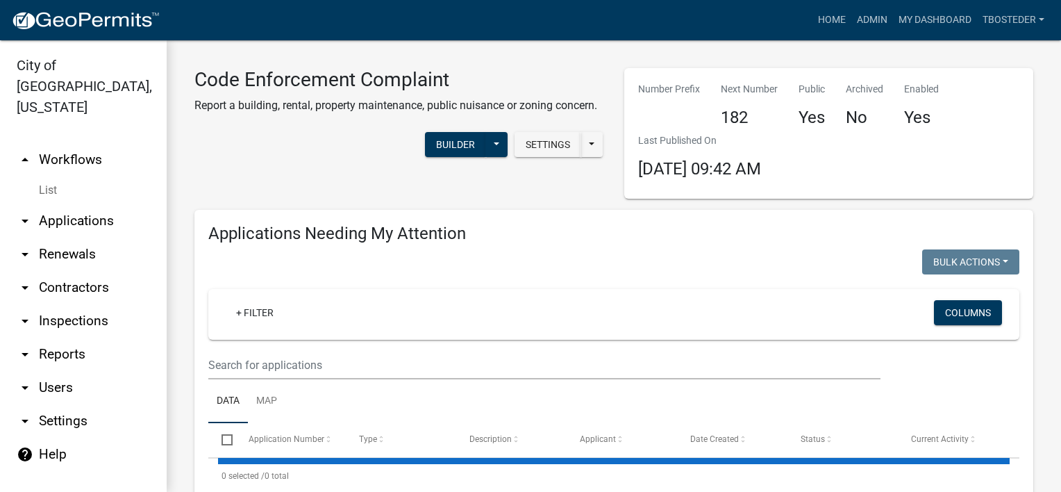
select select "1: 25"
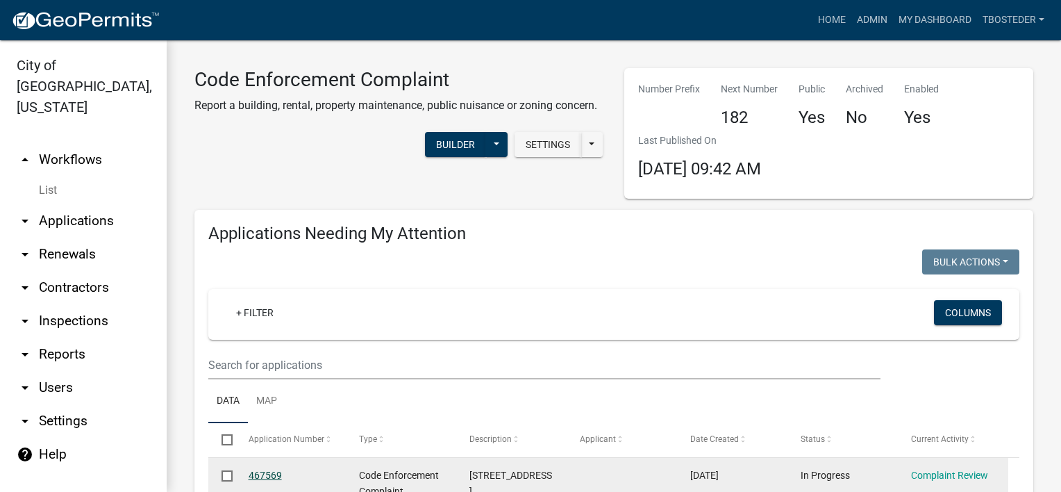
click at [274, 476] on link "467569" at bounding box center [265, 474] width 33 height 11
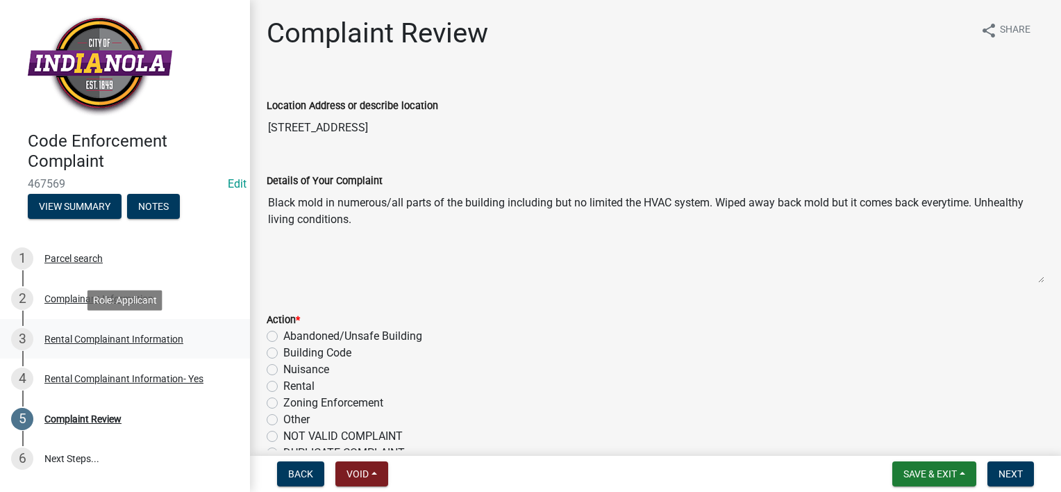
click at [167, 334] on div "Rental Complainant Information" at bounding box center [113, 339] width 139 height 10
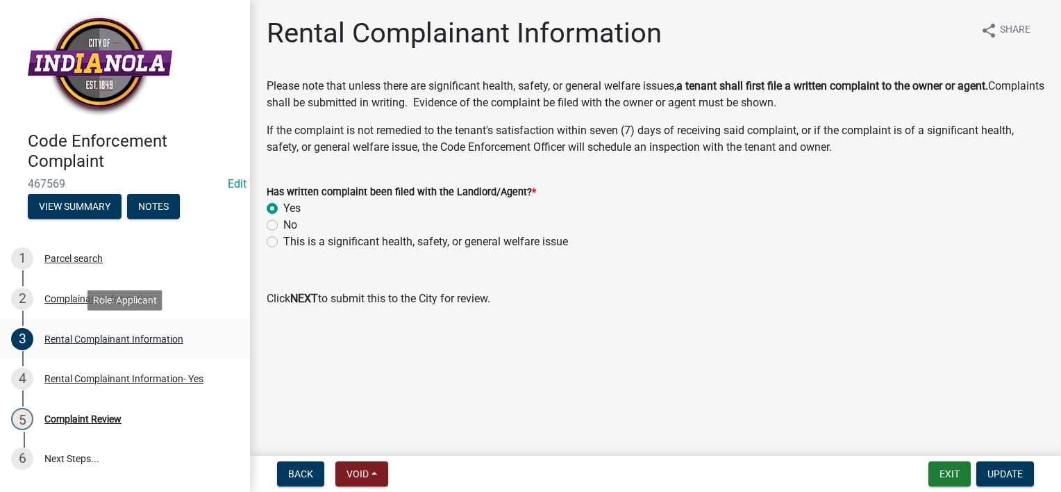
click at [152, 335] on div "Rental Complainant Information" at bounding box center [113, 339] width 139 height 10
click at [154, 344] on div "Rental Complainant Information" at bounding box center [113, 339] width 139 height 10
click at [186, 287] on div "2 Complainant Information" at bounding box center [119, 298] width 217 height 22
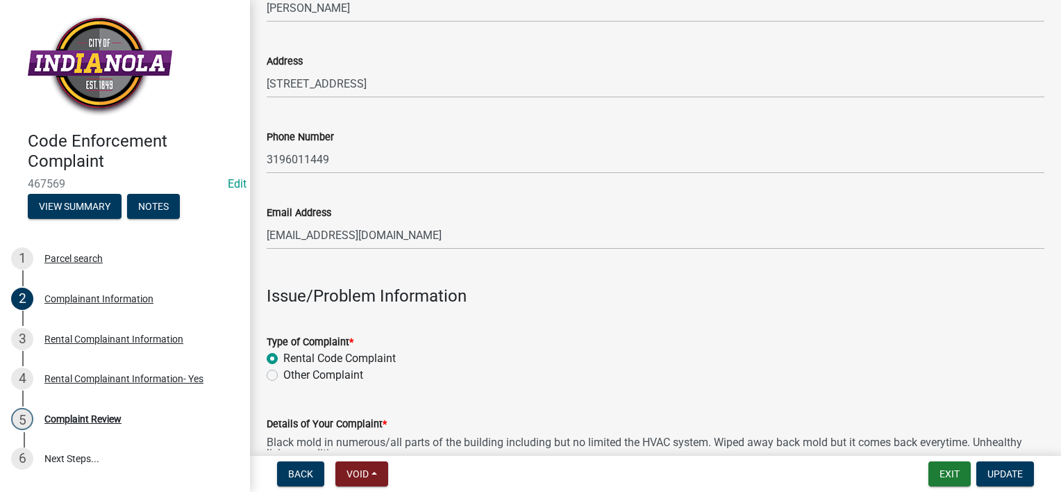
scroll to position [139, 0]
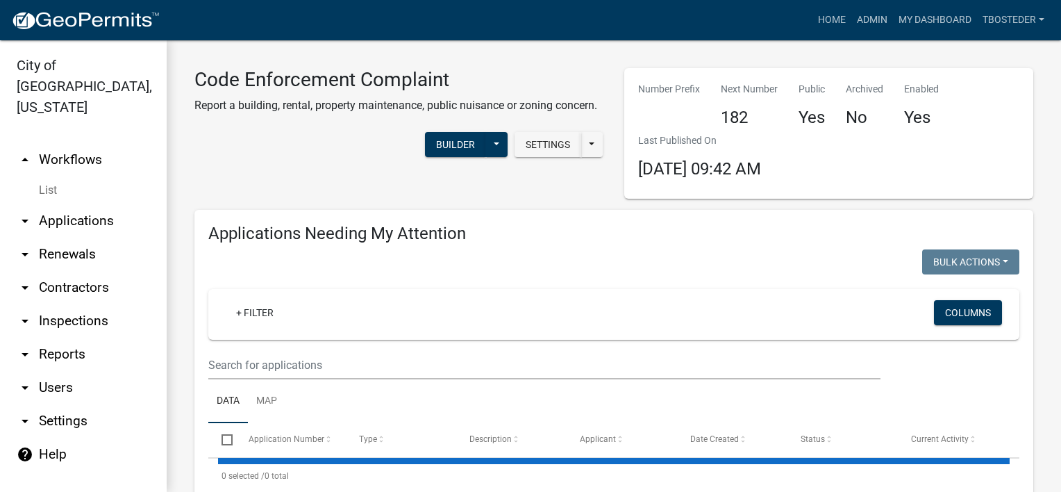
select select "1: 25"
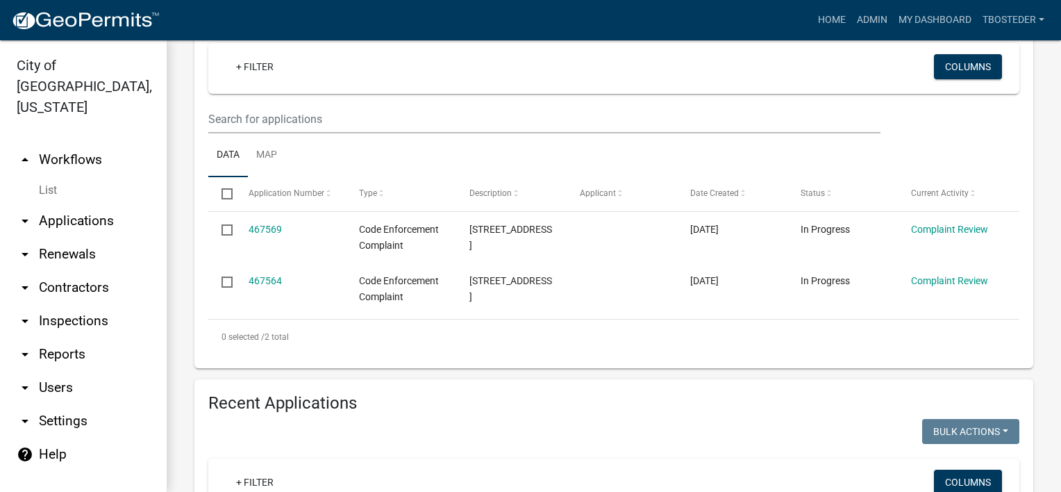
scroll to position [258, 0]
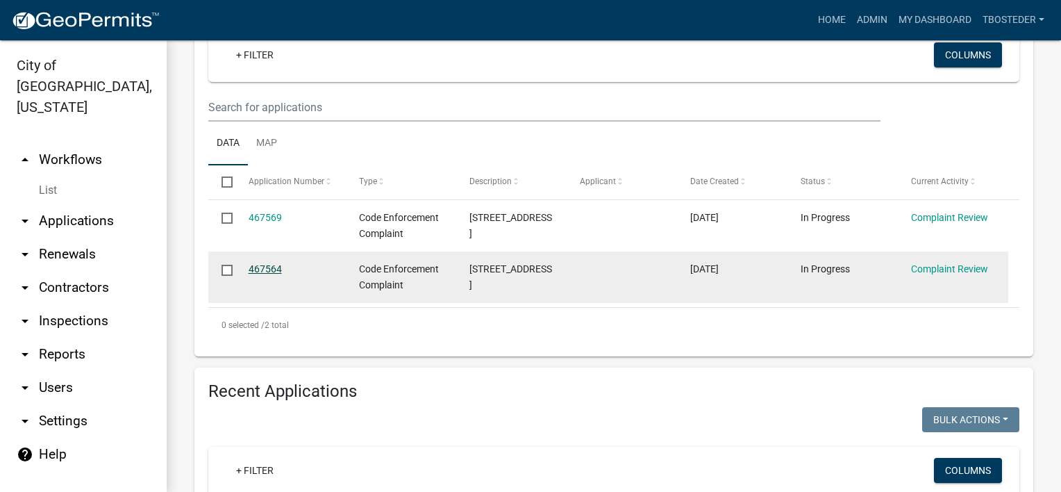
click at [268, 271] on link "467564" at bounding box center [265, 268] width 33 height 11
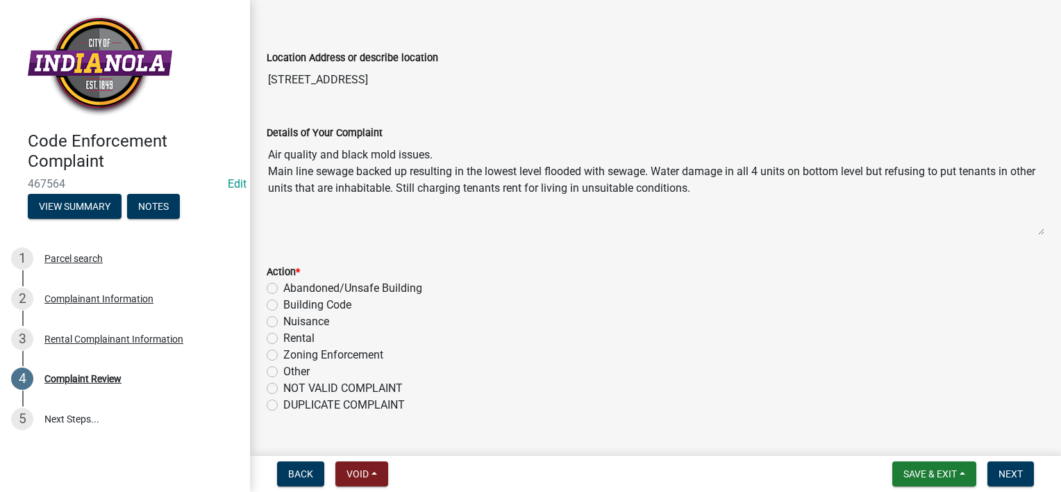
scroll to position [50, 0]
click at [283, 333] on label "Rental" at bounding box center [298, 336] width 31 height 17
click at [283, 333] on input "Rental" at bounding box center [287, 332] width 9 height 9
radio input "true"
click at [1014, 468] on span "Next" at bounding box center [1011, 473] width 24 height 11
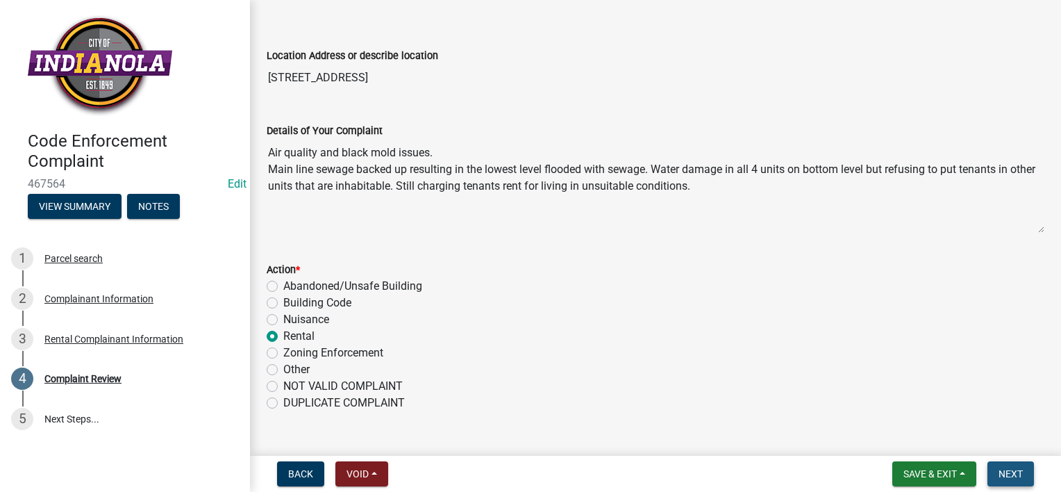
scroll to position [0, 0]
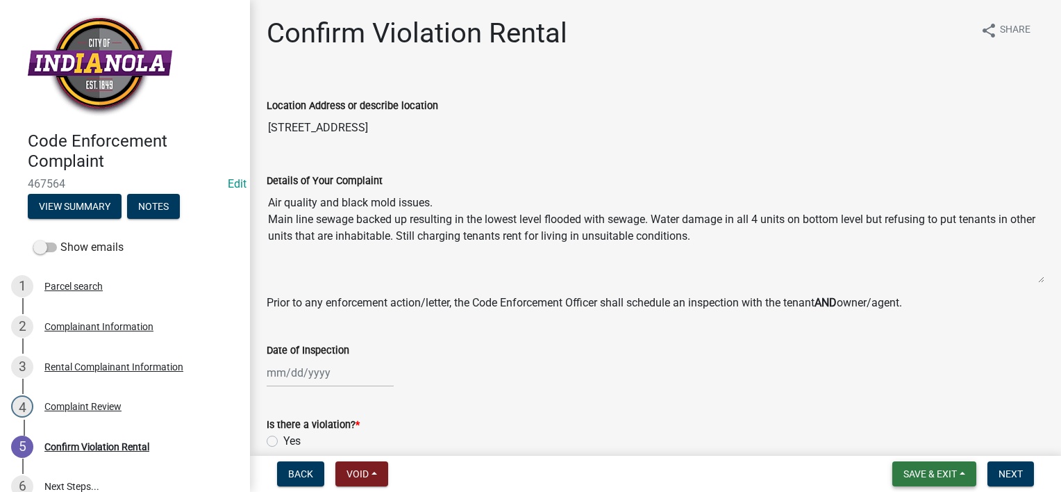
click at [959, 474] on button "Save & Exit" at bounding box center [934, 473] width 84 height 25
click at [956, 443] on button "Save & Exit" at bounding box center [920, 437] width 111 height 33
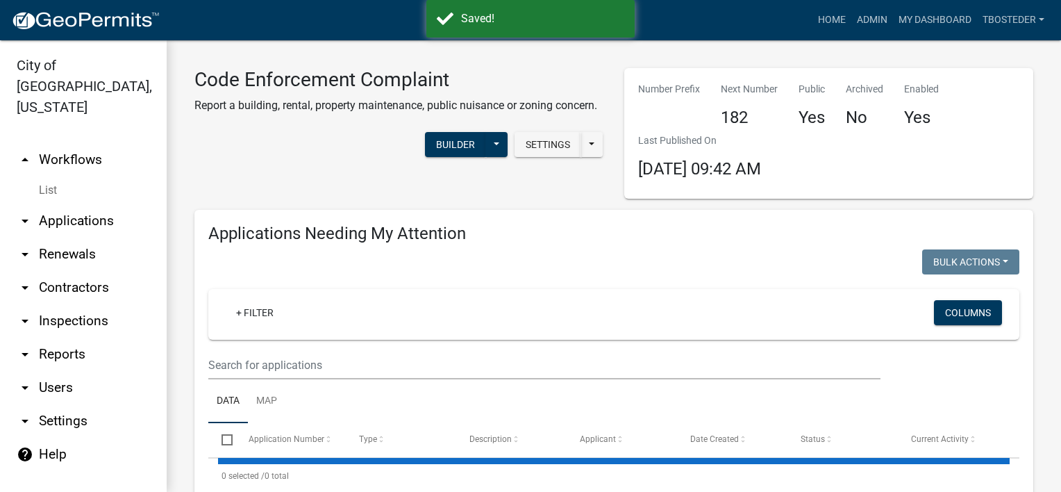
select select "1: 25"
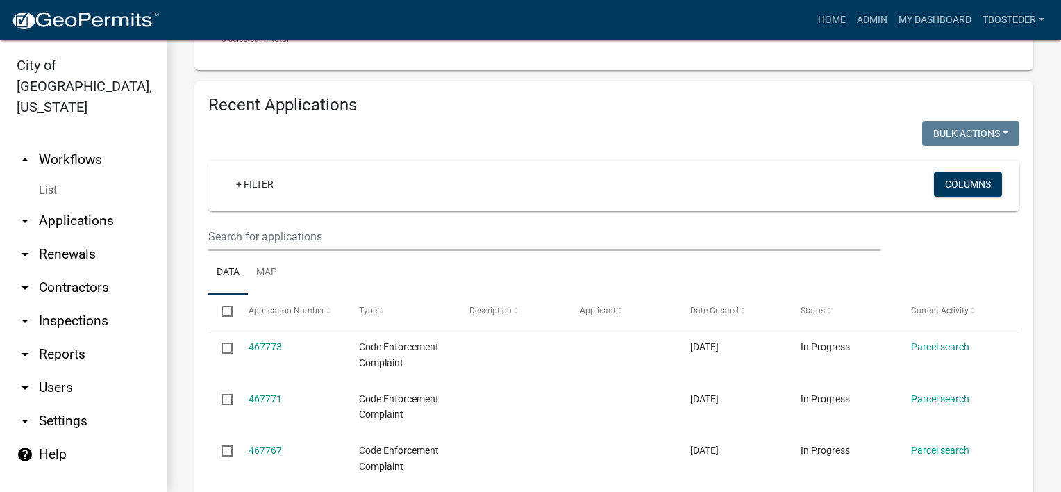
scroll to position [489, 0]
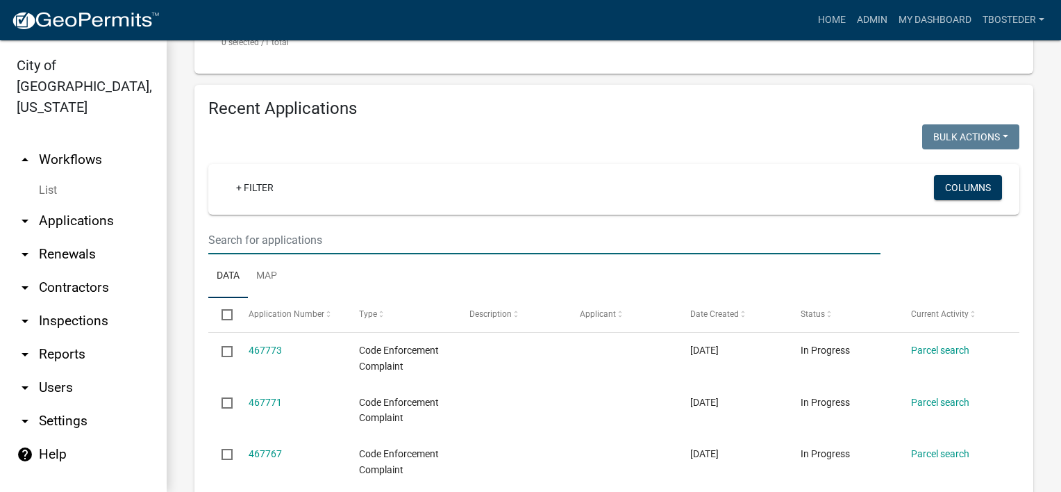
paste input "[STREET_ADDRESS]"
type input "[STREET_ADDRESS]"
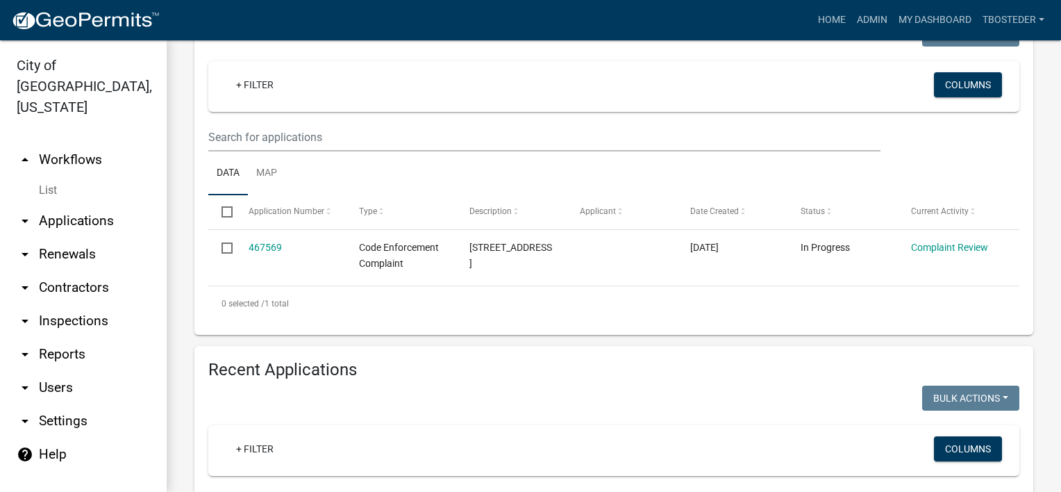
scroll to position [167, 0]
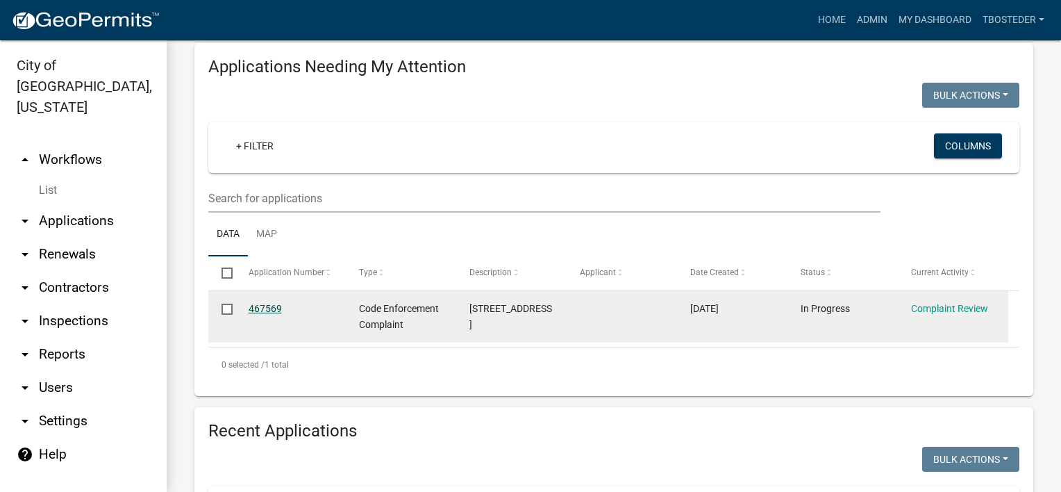
click at [276, 307] on link "467569" at bounding box center [265, 308] width 33 height 11
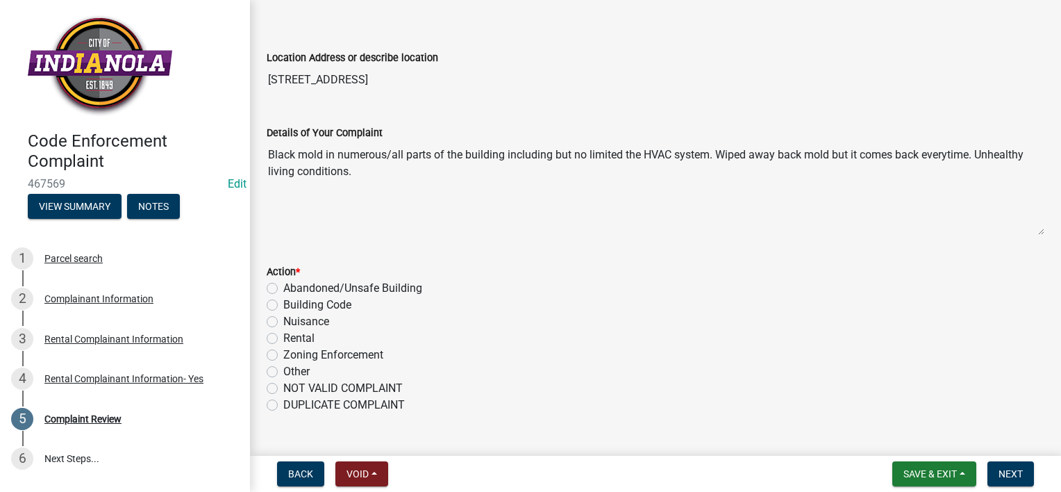
scroll to position [67, 0]
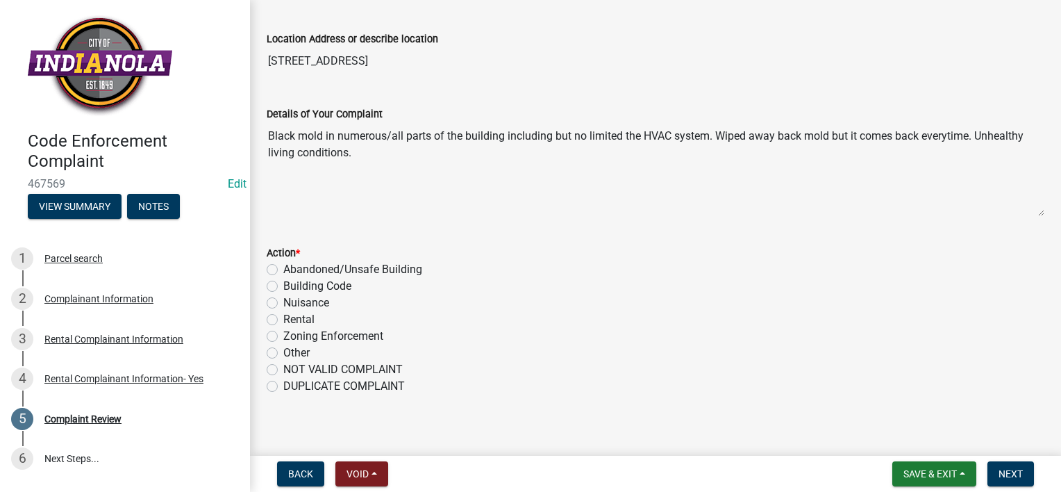
click at [283, 385] on label "DUPLICATE COMPLAINT" at bounding box center [344, 386] width 122 height 17
click at [283, 385] on input "DUPLICATE COMPLAINT" at bounding box center [287, 382] width 9 height 9
radio input "true"
click at [1024, 467] on button "Next" at bounding box center [1010, 473] width 47 height 25
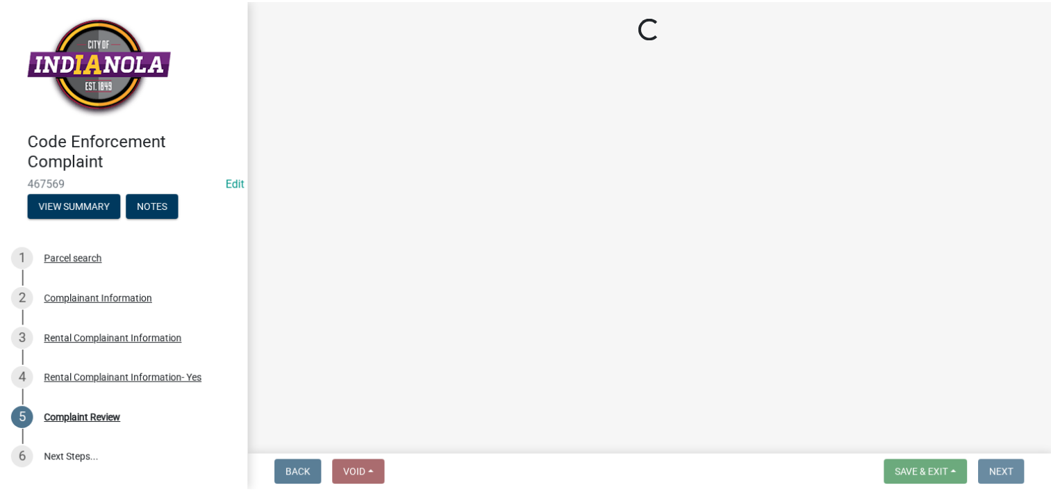
scroll to position [0, 0]
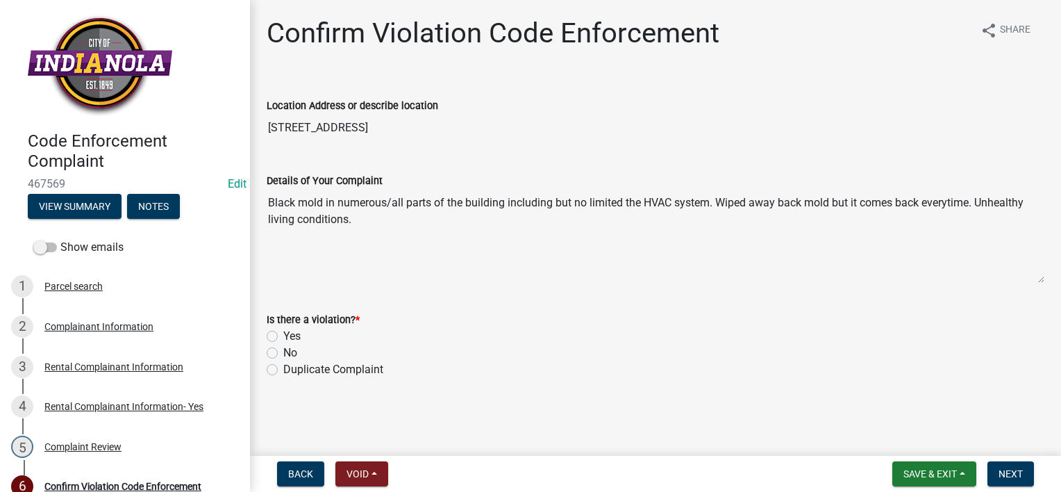
click at [283, 369] on label "Duplicate Complaint" at bounding box center [333, 369] width 100 height 17
click at [283, 369] on input "Duplicate Complaint" at bounding box center [287, 365] width 9 height 9
radio input "true"
click at [999, 470] on span "Next" at bounding box center [1011, 473] width 24 height 11
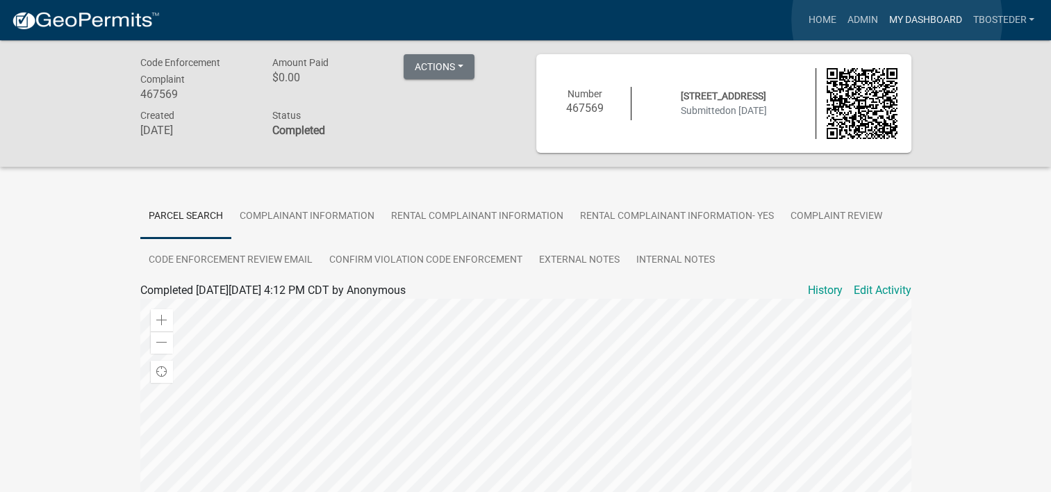
click at [897, 19] on link "My Dashboard" at bounding box center [925, 20] width 84 height 26
